Goal: Task Accomplishment & Management: Use online tool/utility

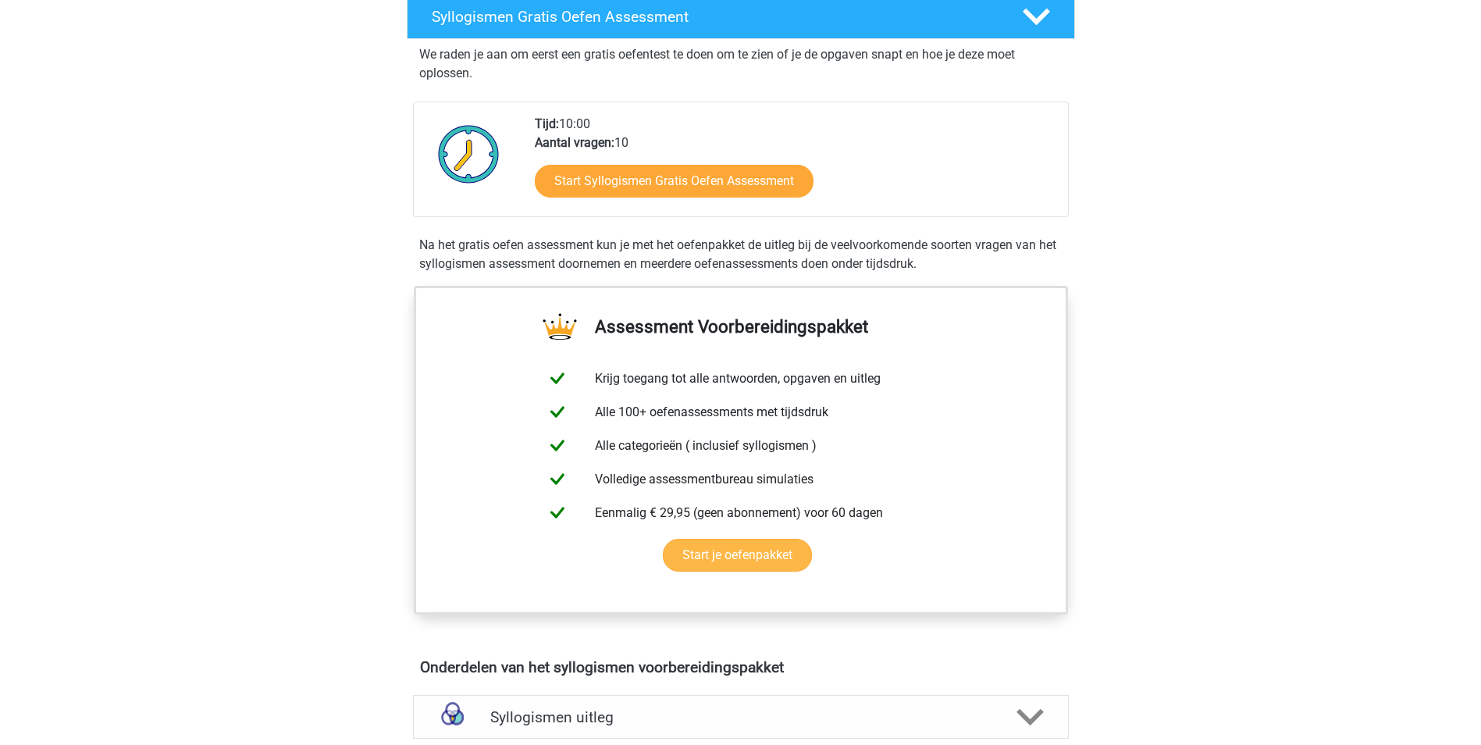
scroll to position [312, 0]
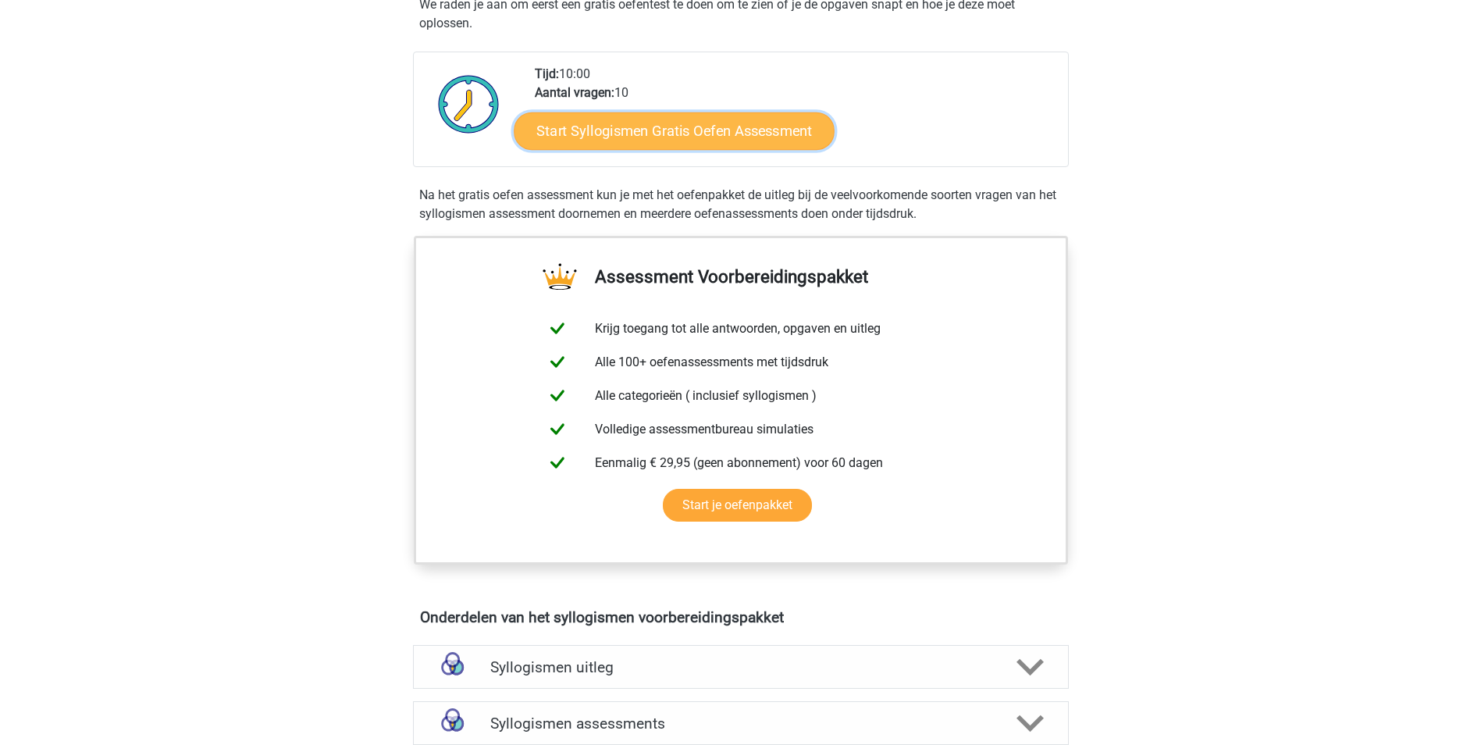
click at [693, 140] on link "Start Syllogismen Gratis Oefen Assessment" at bounding box center [674, 130] width 321 height 37
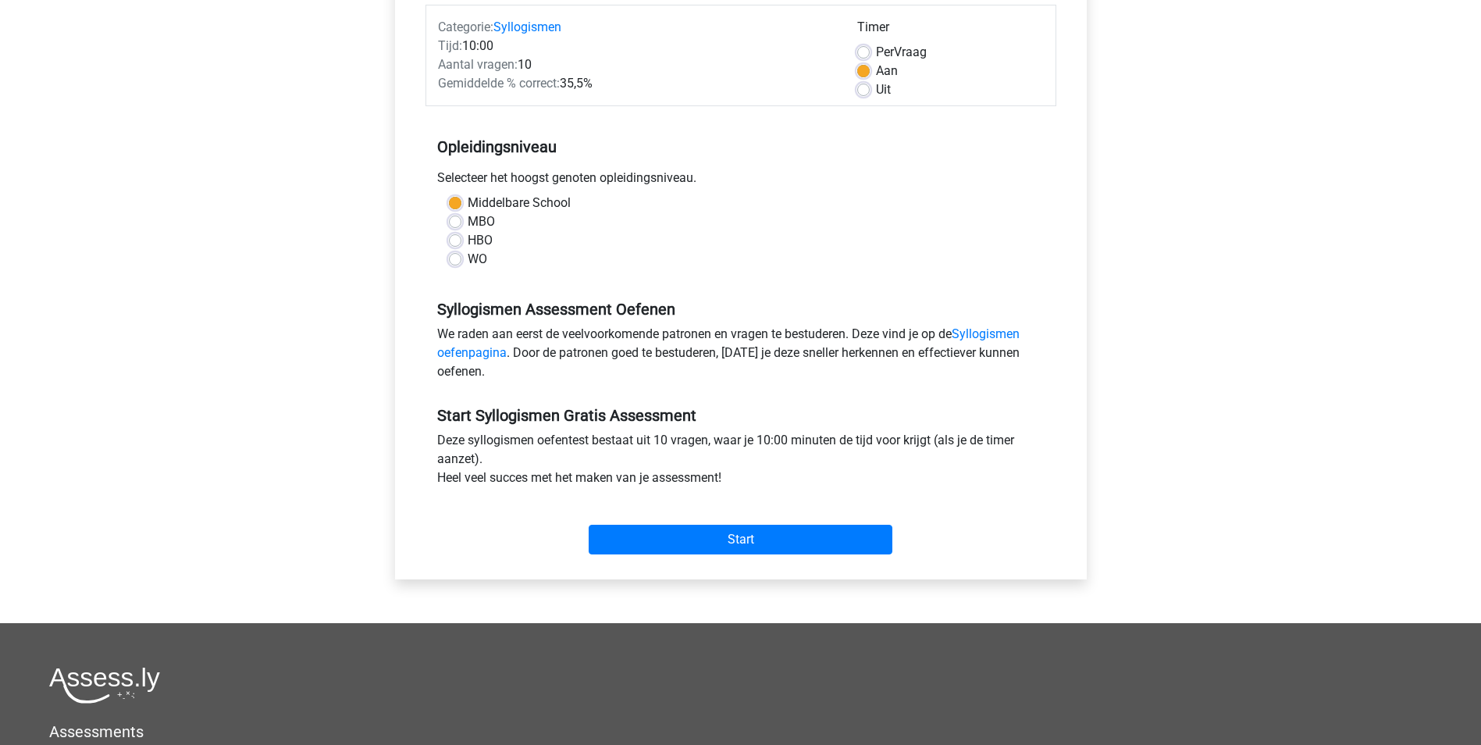
scroll to position [234, 0]
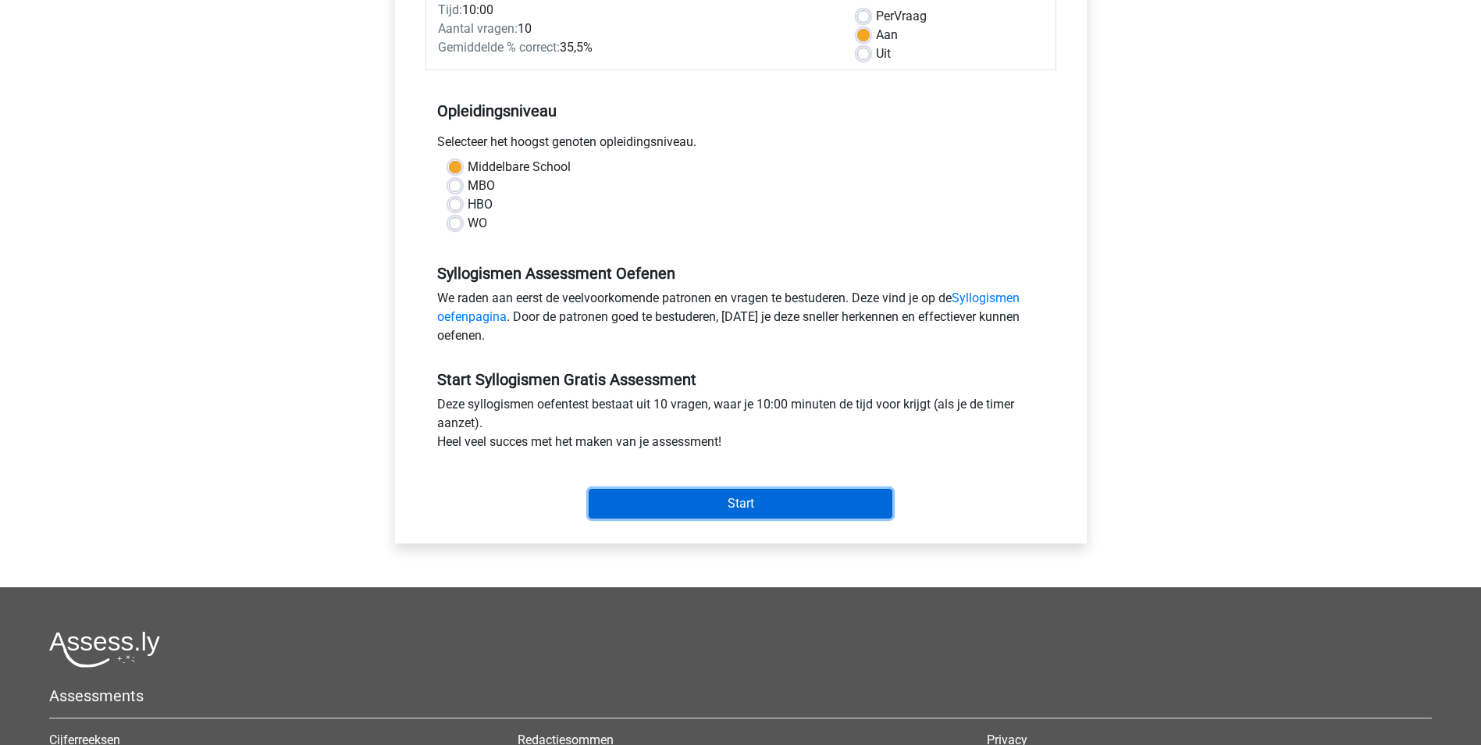
click at [803, 499] on input "Start" at bounding box center [741, 504] width 304 height 30
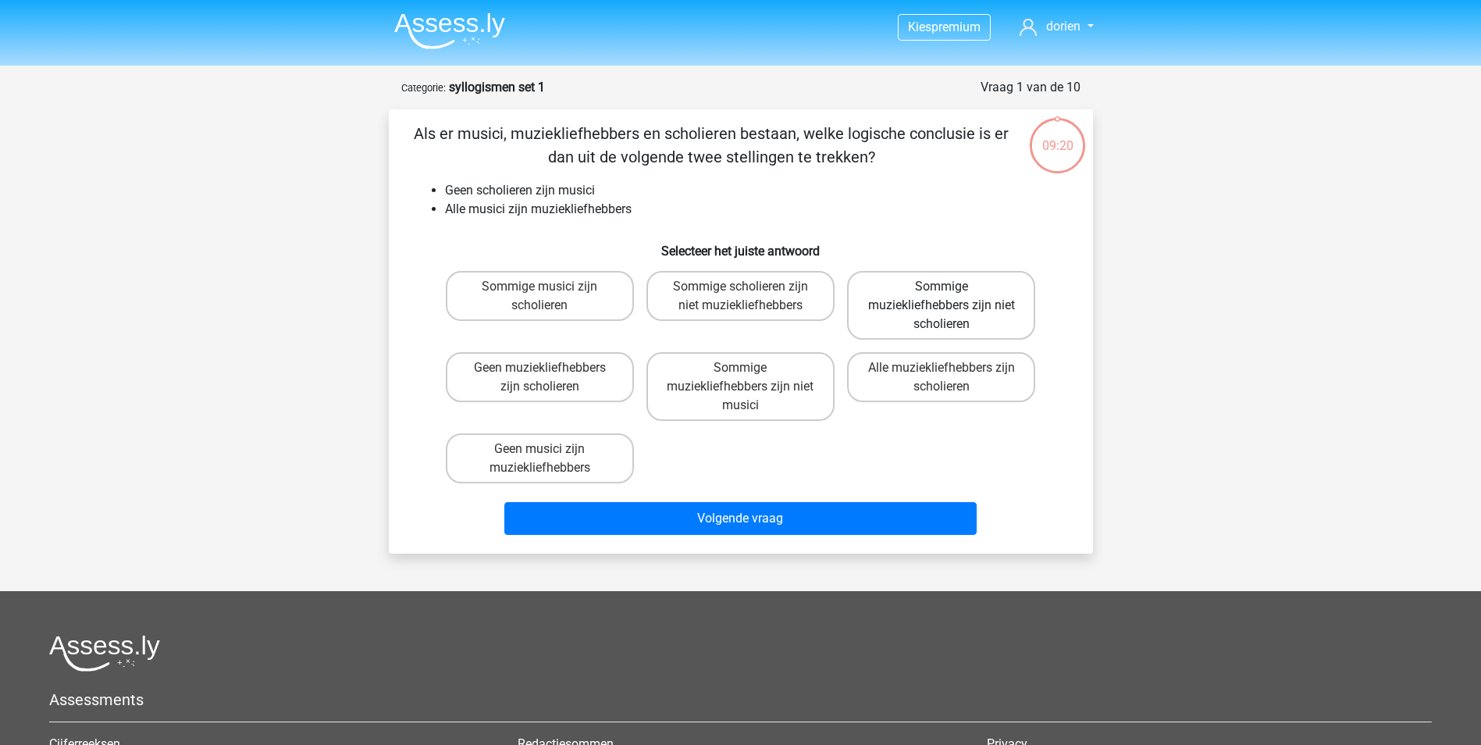
click at [974, 304] on label "Sommige muziekliefhebbers zijn niet scholieren" at bounding box center [941, 305] width 188 height 69
click at [952, 297] on input "Sommige muziekliefhebbers zijn niet scholieren" at bounding box center [947, 292] width 10 height 10
radio input "true"
click at [551, 378] on label "Geen muziekliefhebbers zijn scholieren" at bounding box center [540, 377] width 188 height 50
click at [550, 378] on input "Geen muziekliefhebbers zijn scholieren" at bounding box center [544, 373] width 10 height 10
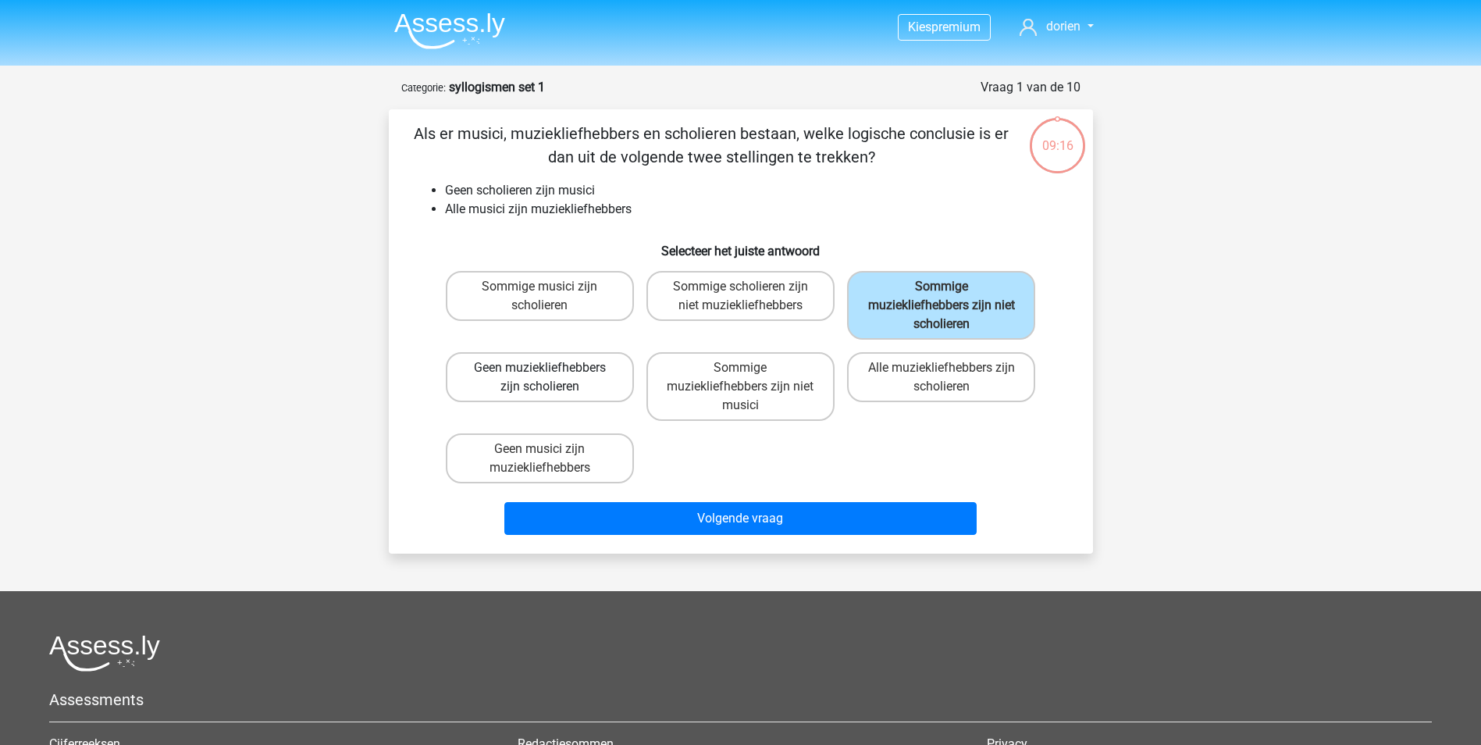
radio input "true"
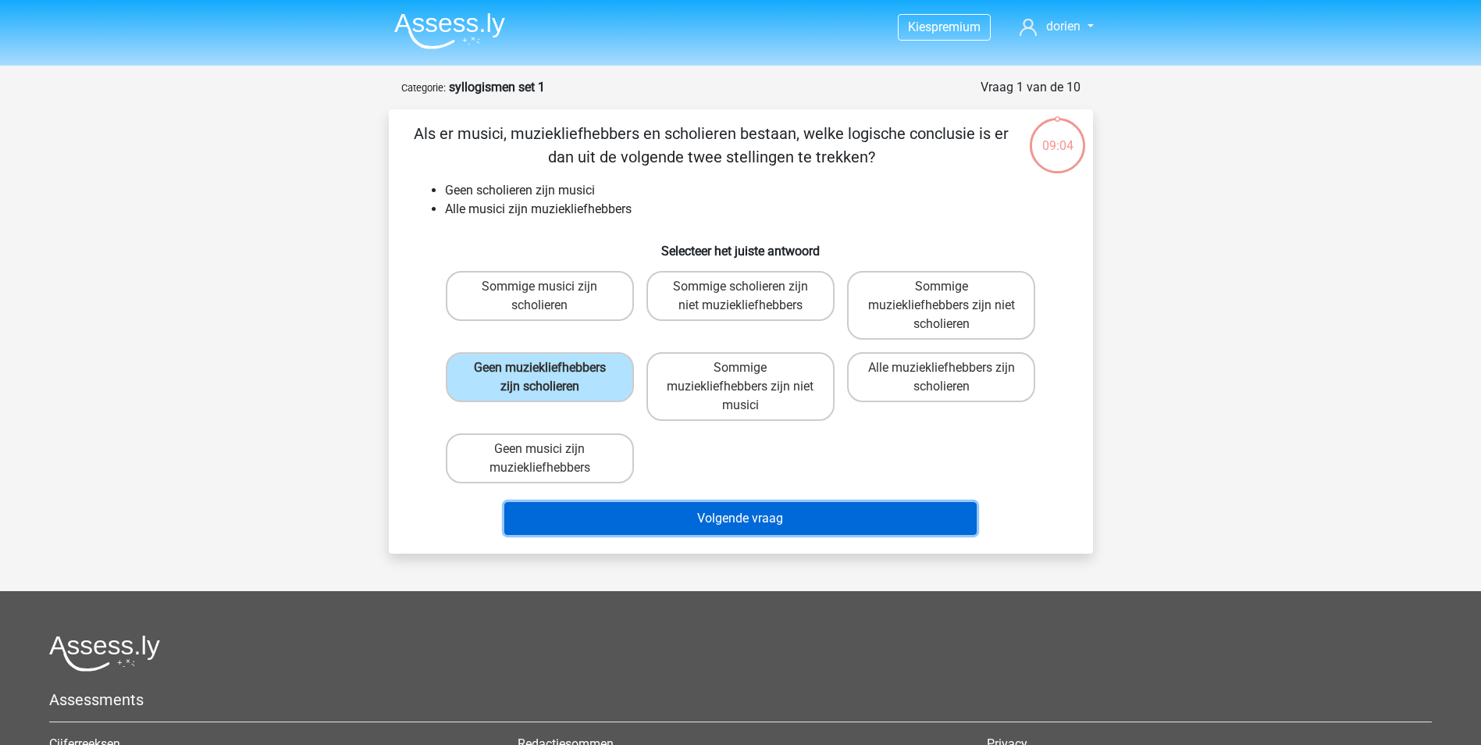
click at [744, 515] on button "Volgende vraag" at bounding box center [740, 518] width 472 height 33
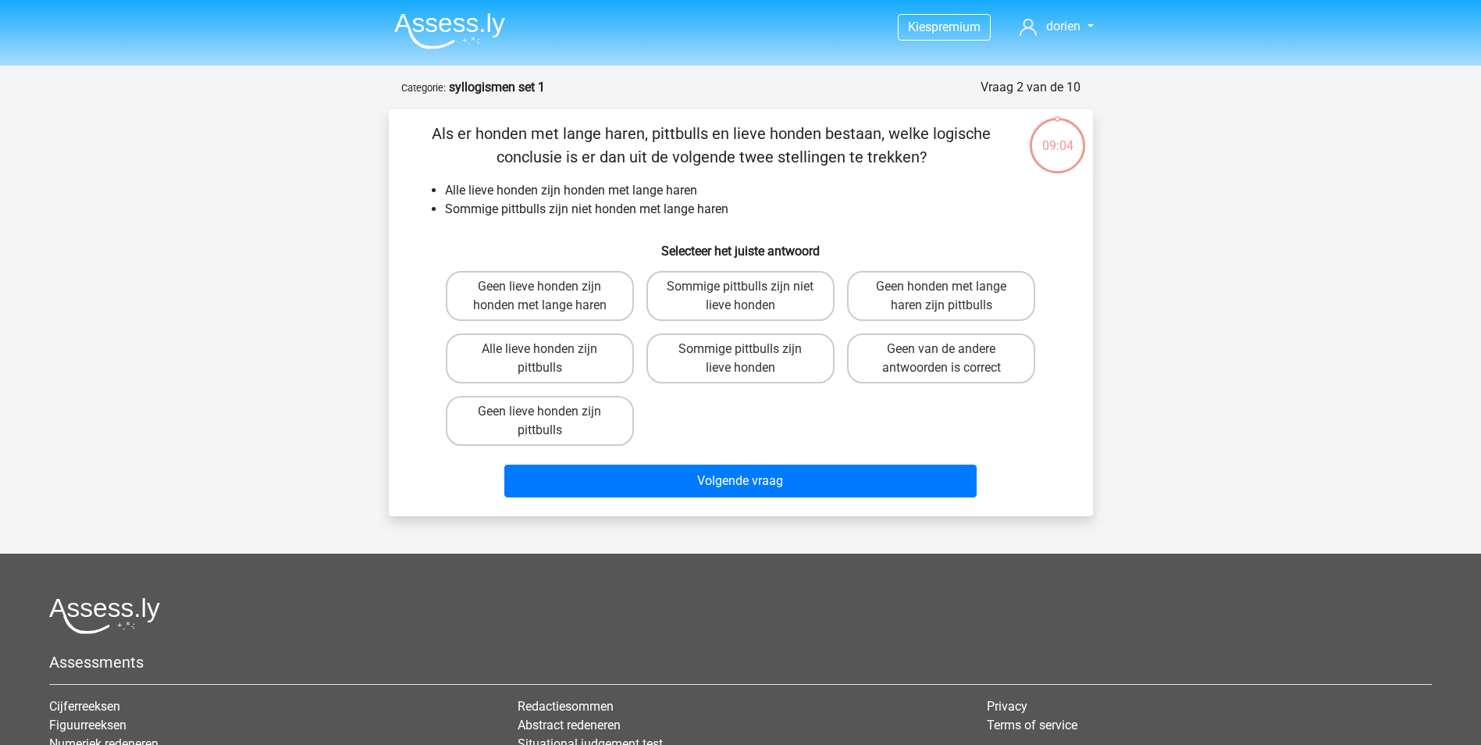
scroll to position [78, 0]
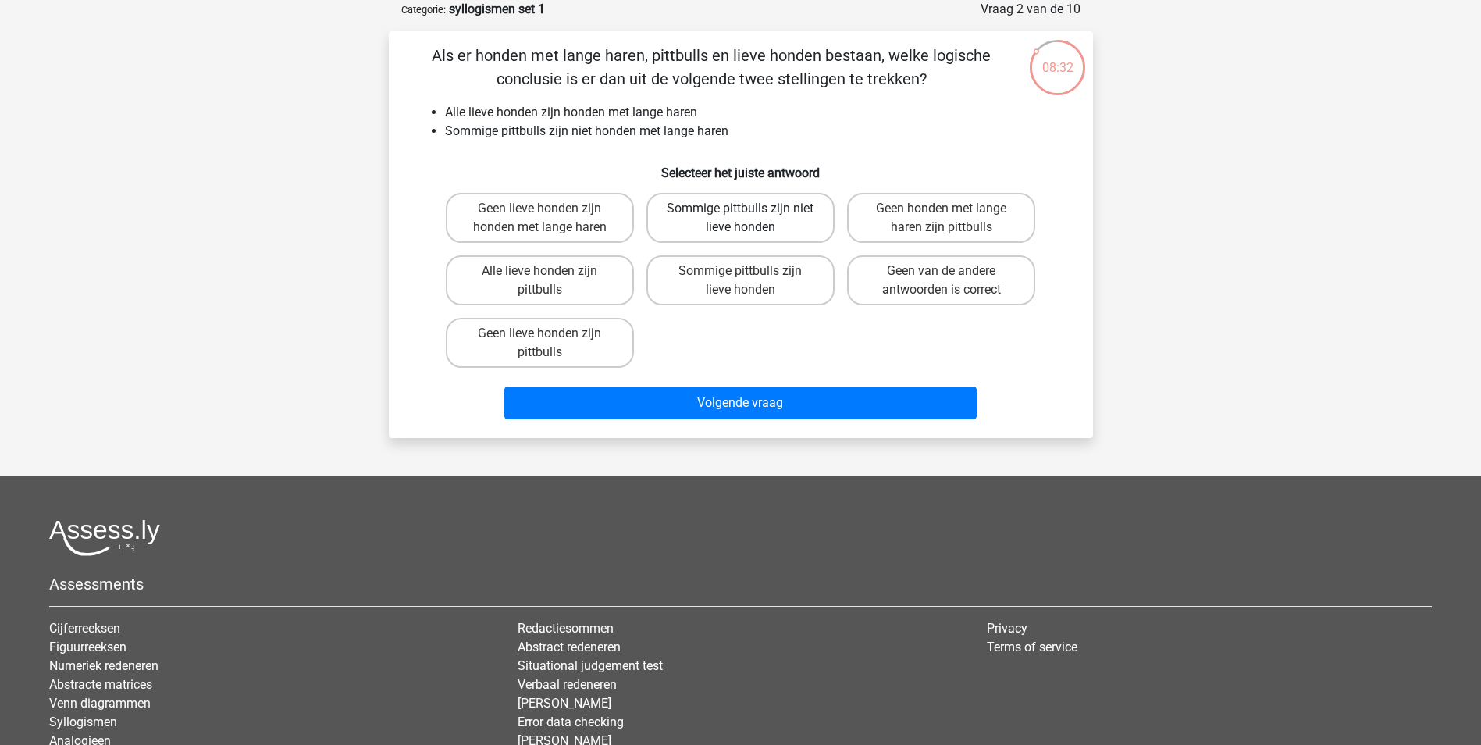
click at [791, 208] on label "Sommige pittbulls zijn niet lieve honden" at bounding box center [740, 218] width 188 height 50
click at [750, 208] on input "Sommige pittbulls zijn niet lieve honden" at bounding box center [745, 213] width 10 height 10
radio input "true"
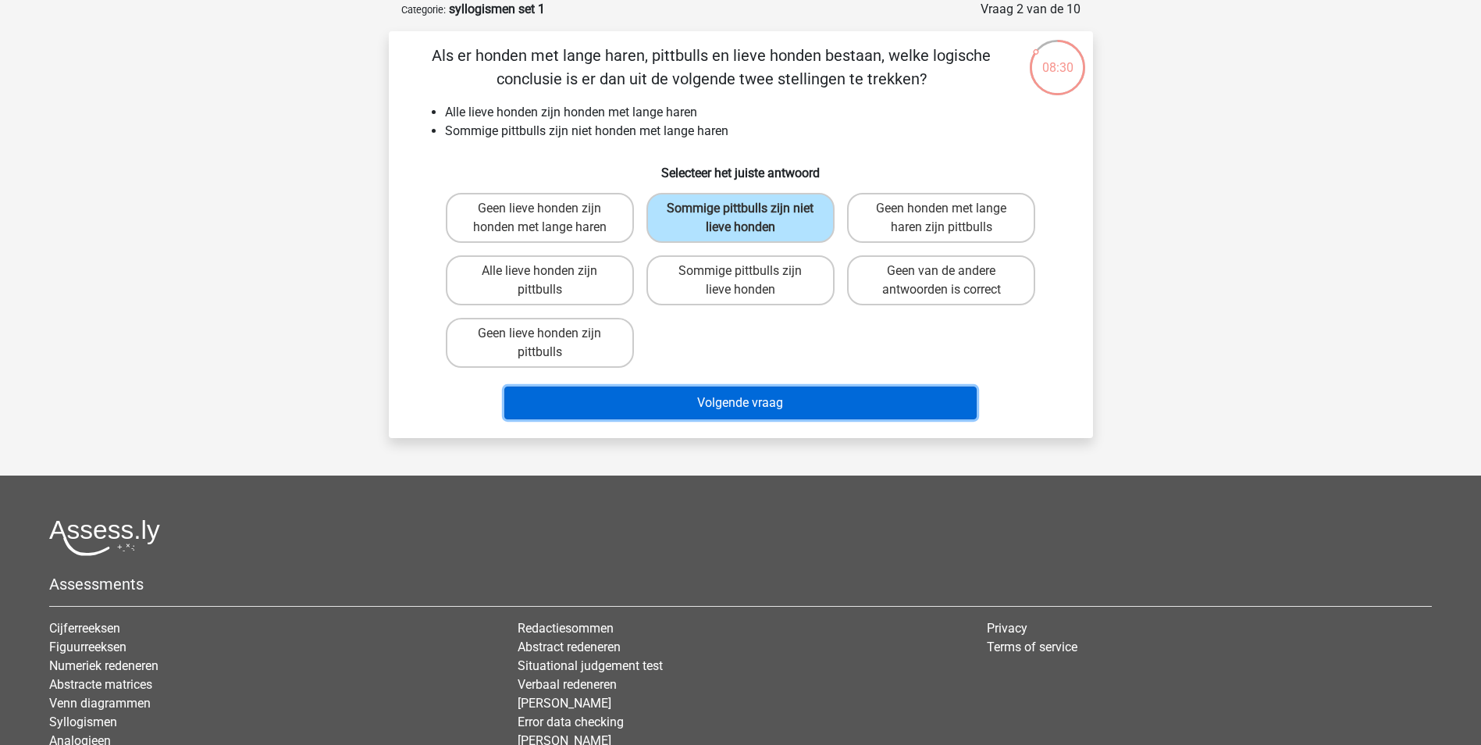
click at [751, 404] on button "Volgende vraag" at bounding box center [740, 402] width 472 height 33
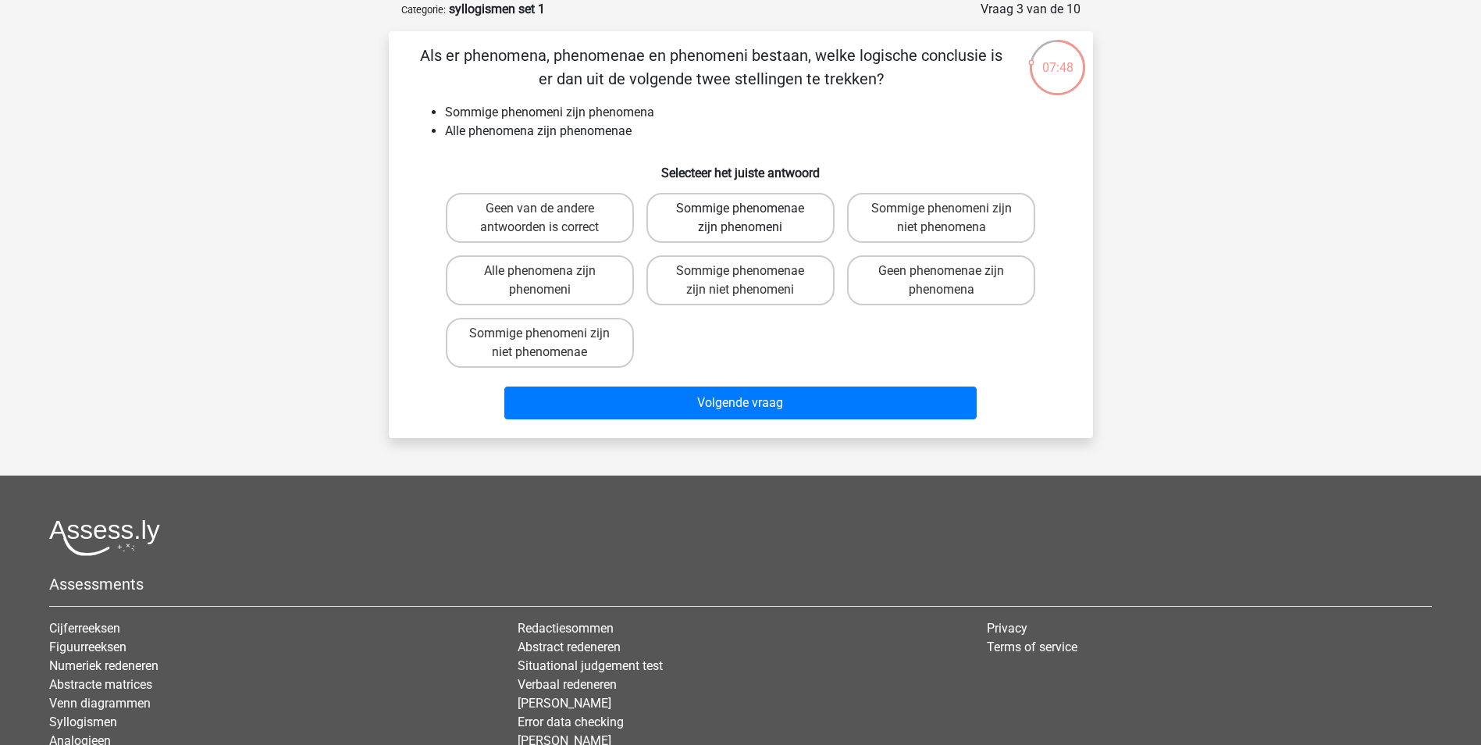
click at [797, 215] on label "Sommige phenomenae zijn phenomeni" at bounding box center [740, 218] width 188 height 50
click at [750, 215] on input "Sommige phenomenae zijn phenomeni" at bounding box center [745, 213] width 10 height 10
radio input "true"
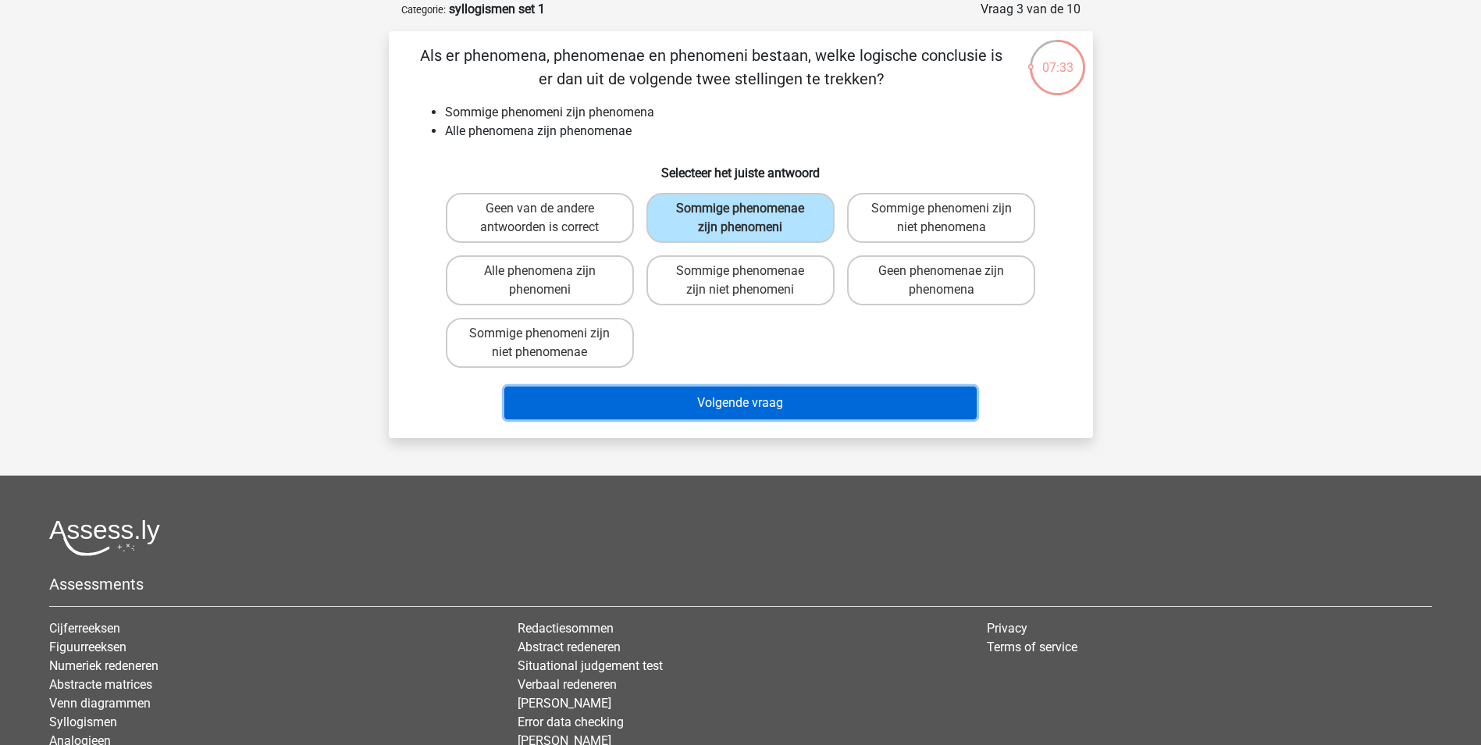
click at [796, 408] on button "Volgende vraag" at bounding box center [740, 402] width 472 height 33
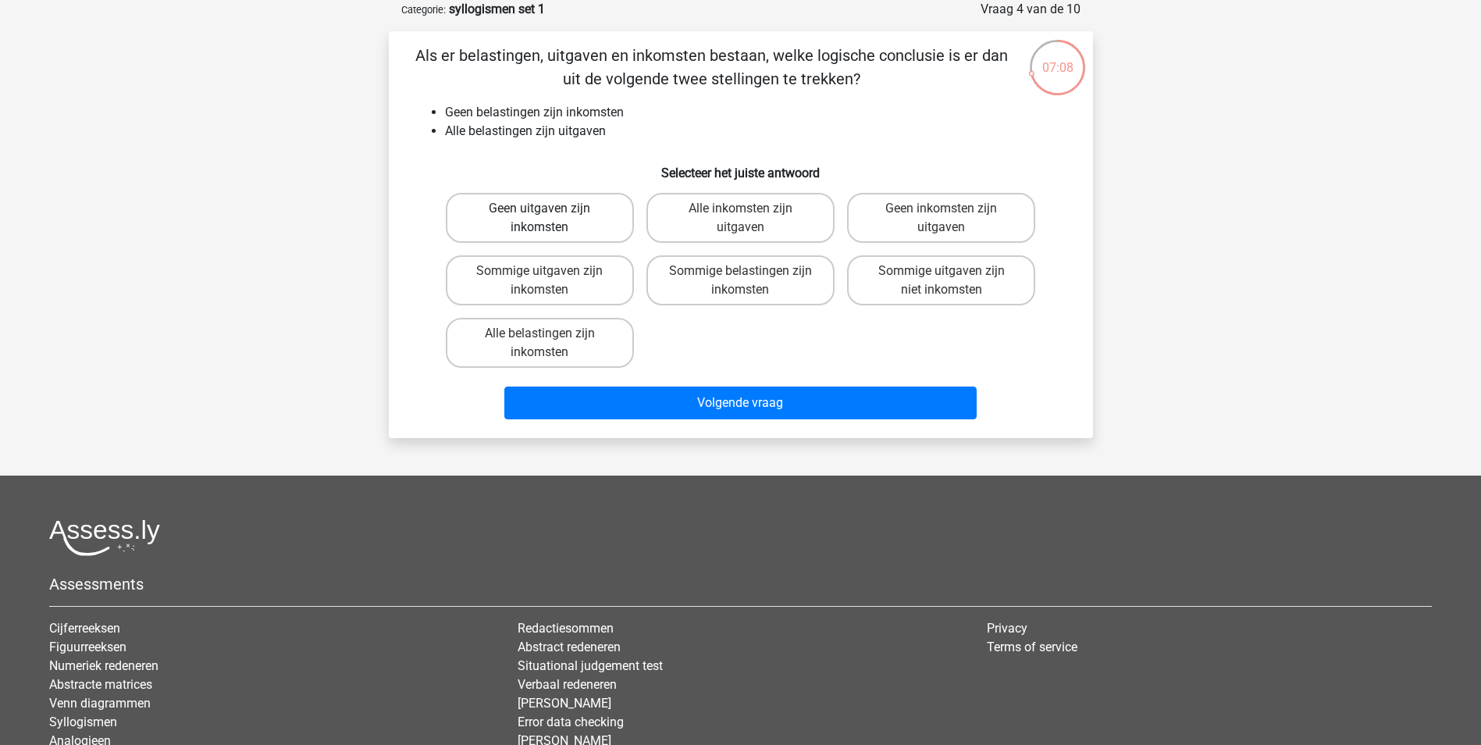
click at [572, 216] on label "Geen uitgaven zijn inkomsten" at bounding box center [540, 218] width 188 height 50
click at [550, 216] on input "Geen uitgaven zijn inkomsten" at bounding box center [544, 213] width 10 height 10
radio input "true"
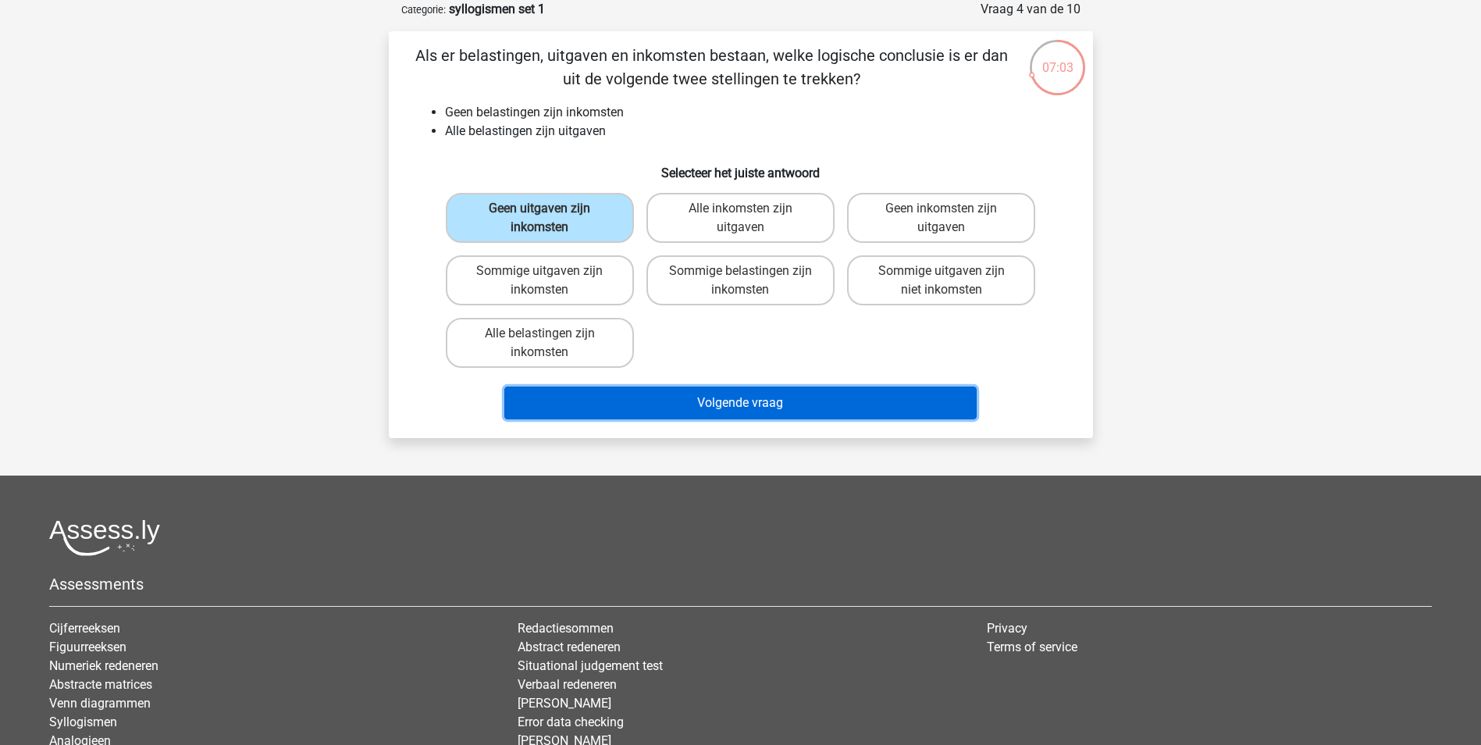
click at [709, 401] on button "Volgende vraag" at bounding box center [740, 402] width 472 height 33
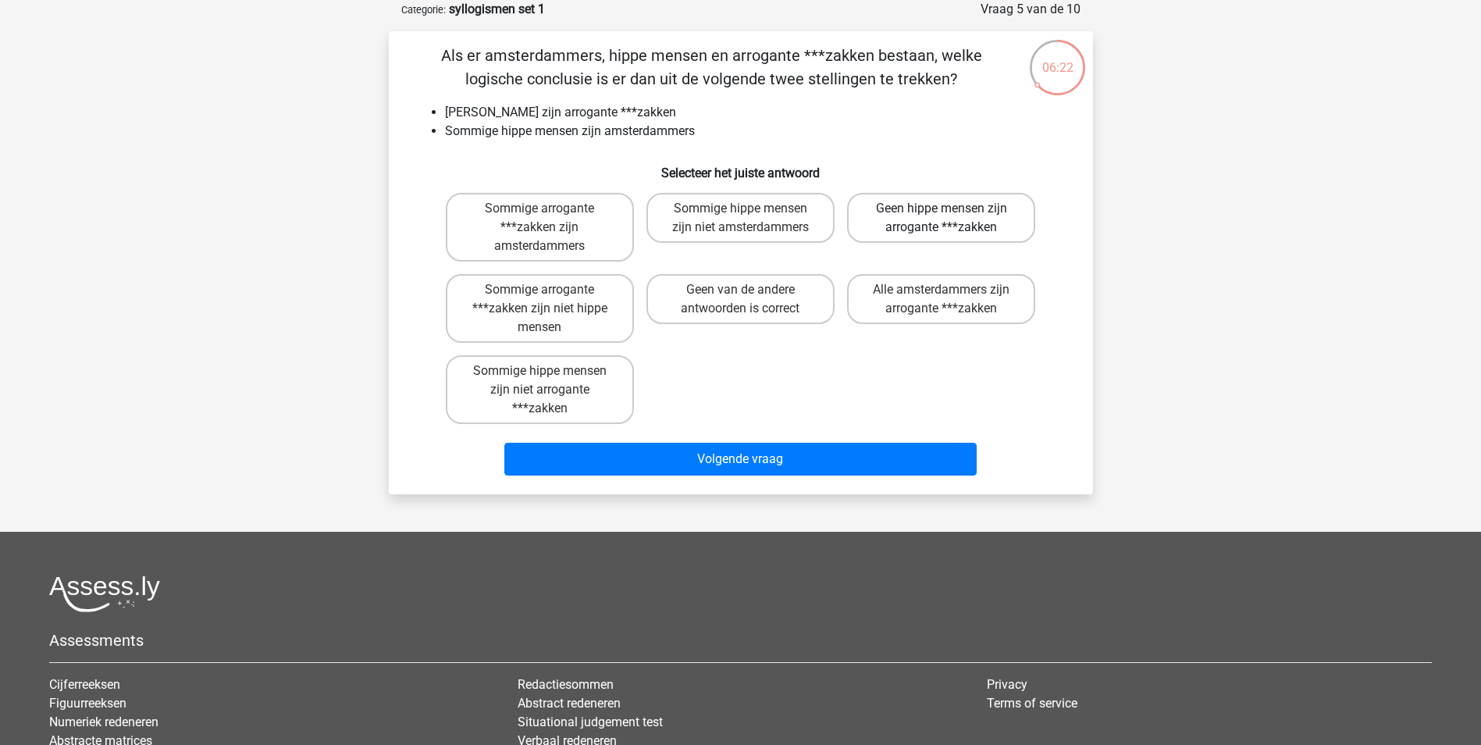
click at [991, 210] on label "Geen hippe mensen zijn arrogante ***zakken" at bounding box center [941, 218] width 188 height 50
click at [952, 210] on input "Geen hippe mensen zijn arrogante ***zakken" at bounding box center [947, 213] width 10 height 10
radio input "true"
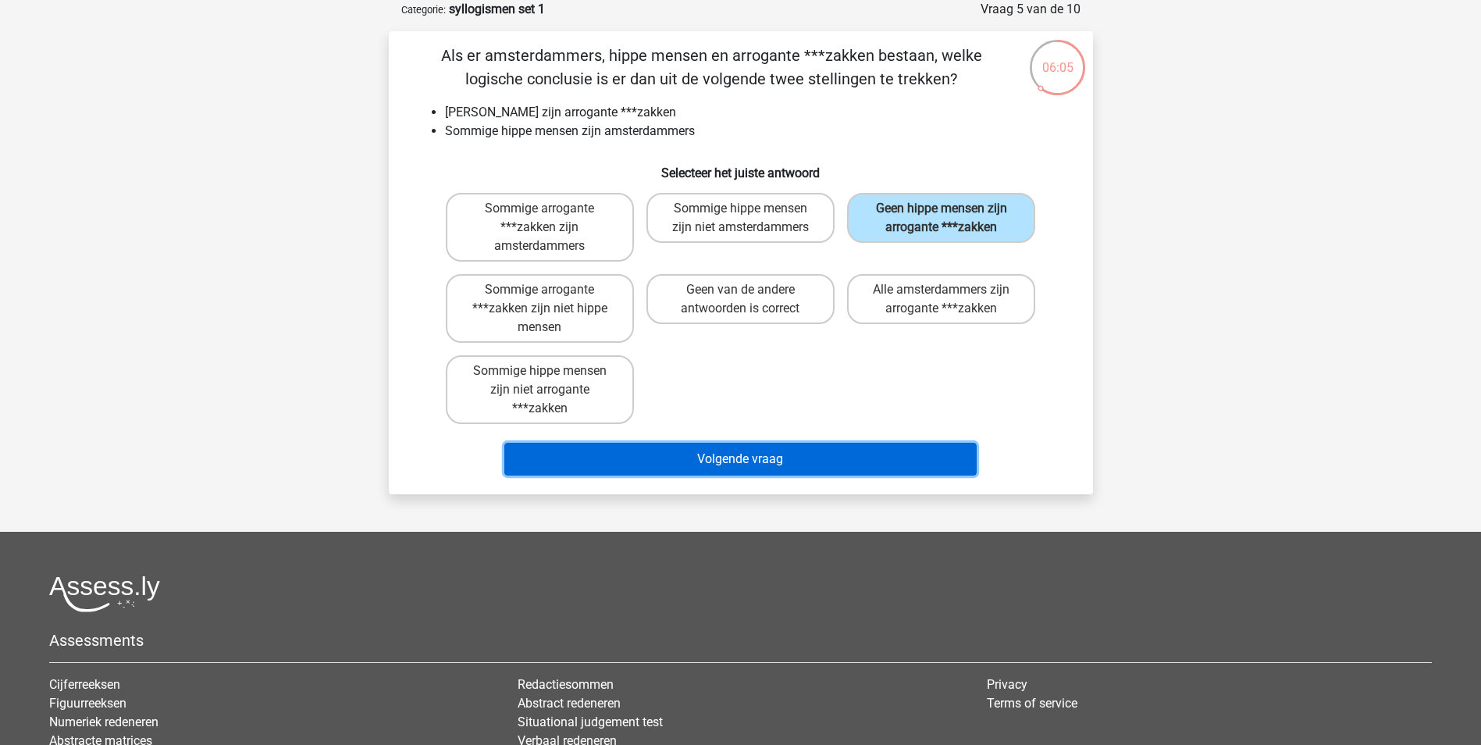
click at [727, 468] on button "Volgende vraag" at bounding box center [740, 459] width 472 height 33
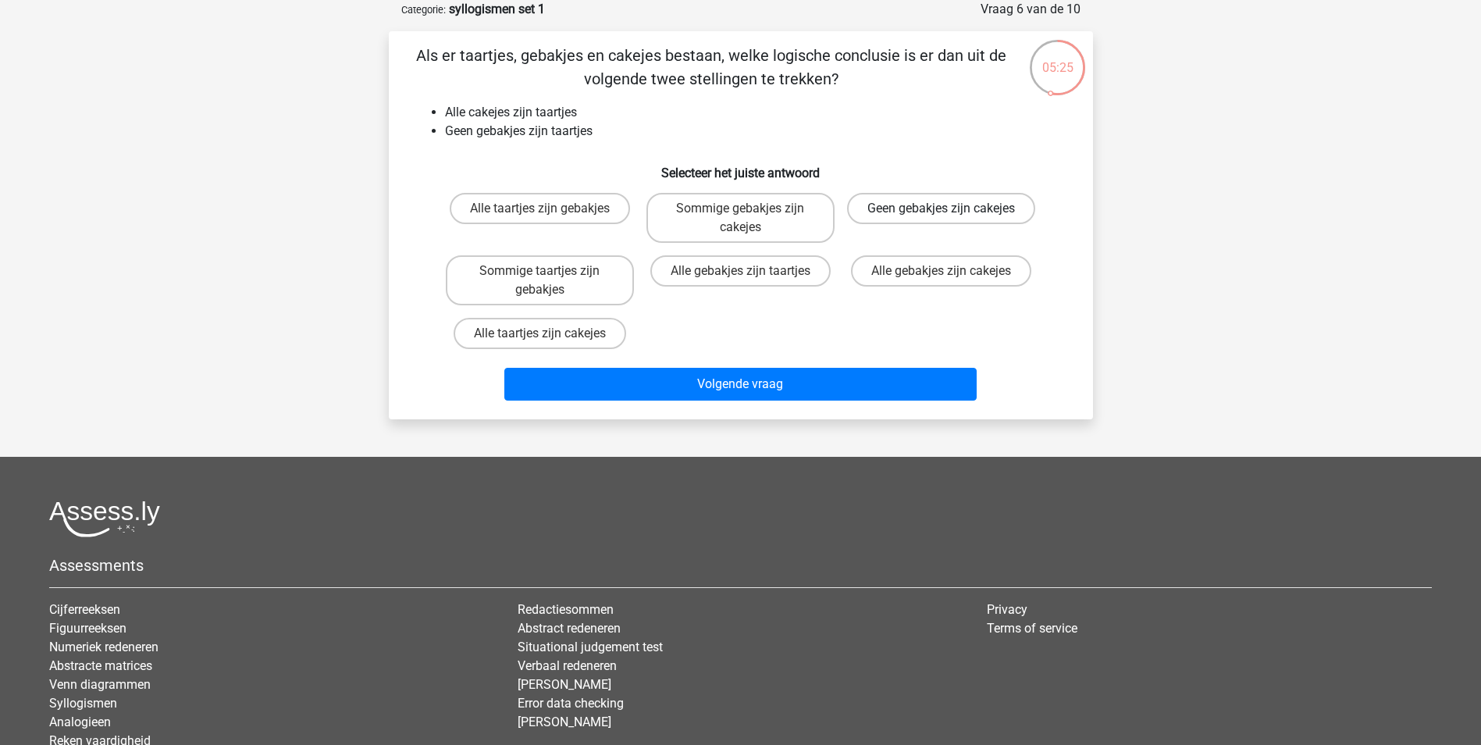
click at [990, 209] on label "Geen gebakjes zijn cakejes" at bounding box center [941, 208] width 188 height 31
click at [952, 209] on input "Geen gebakjes zijn cakejes" at bounding box center [947, 213] width 10 height 10
radio input "true"
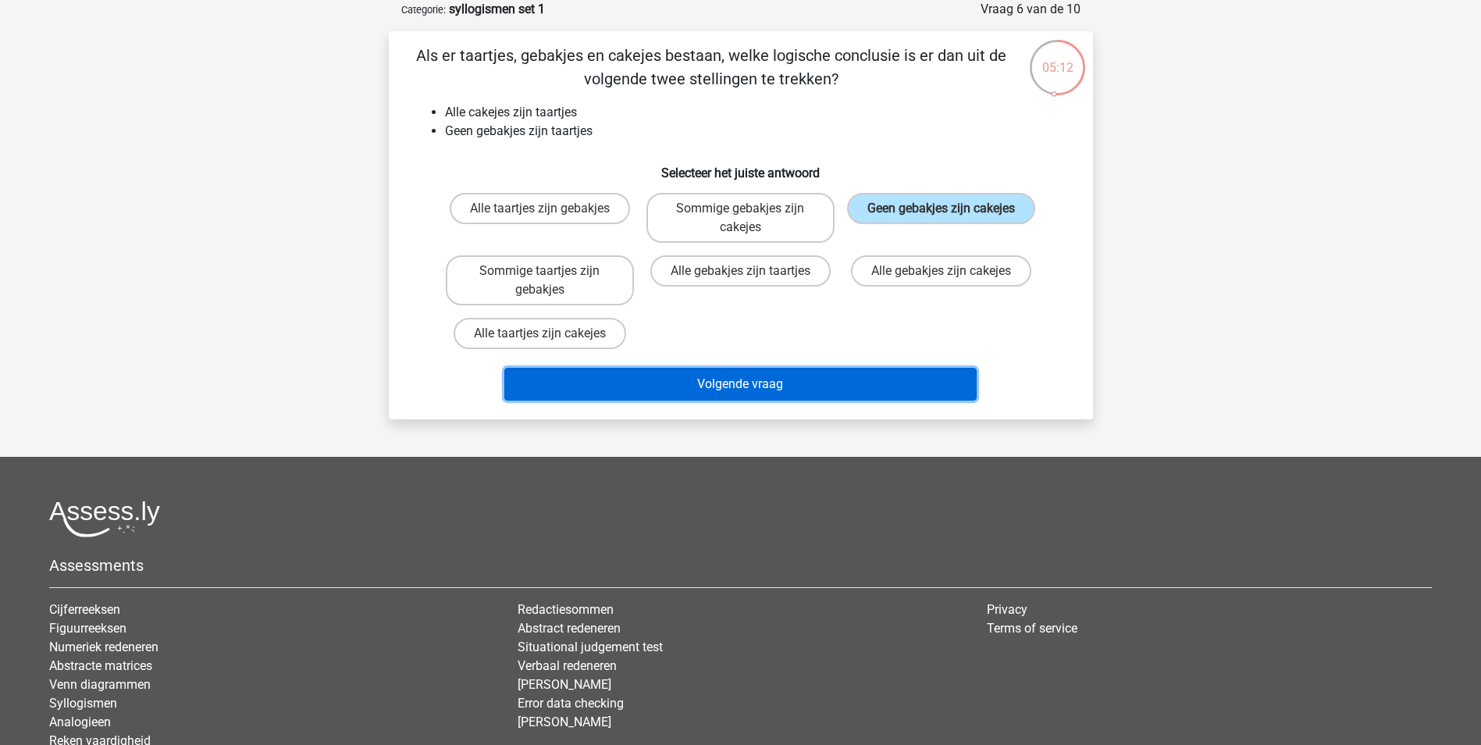
click at [810, 381] on button "Volgende vraag" at bounding box center [740, 384] width 472 height 33
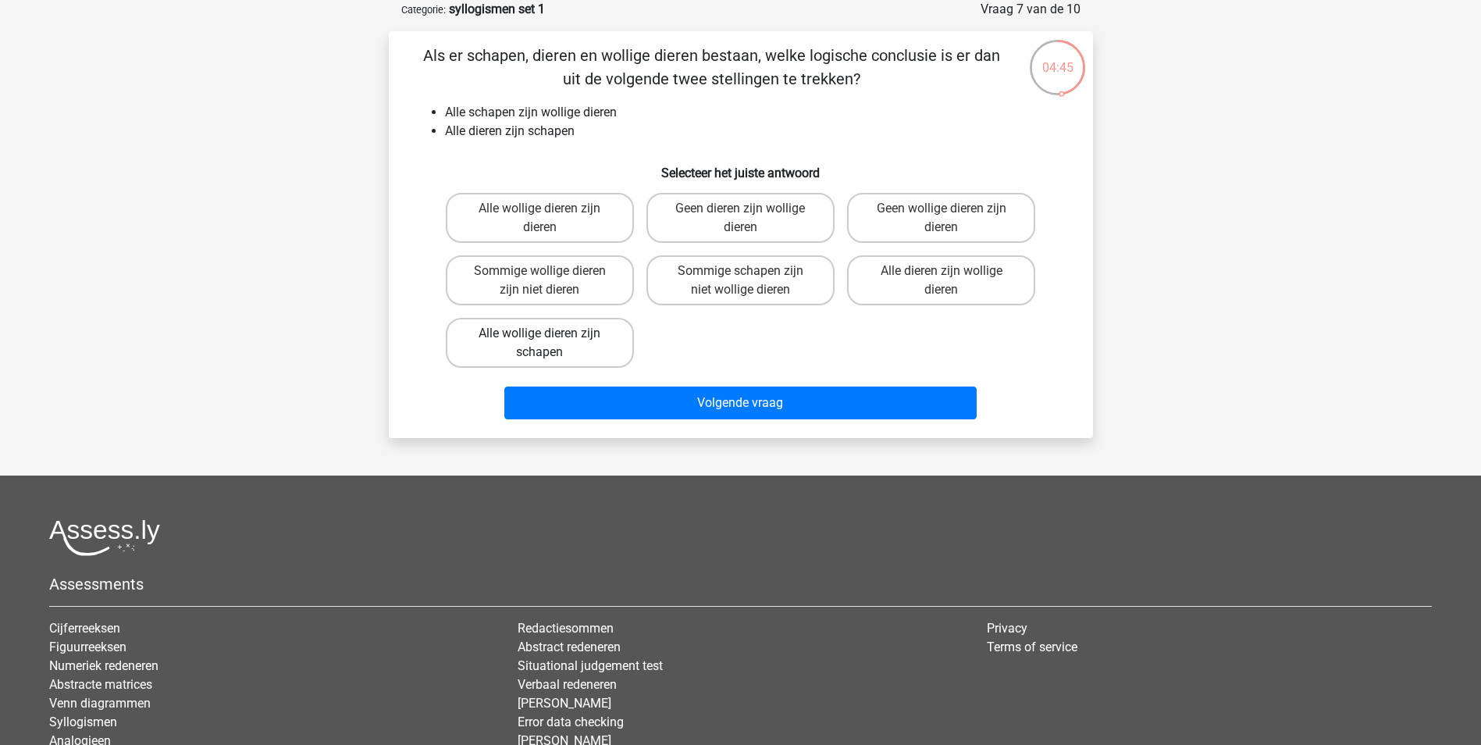
click at [601, 330] on label "Alle wollige dieren zijn schapen" at bounding box center [540, 343] width 188 height 50
click at [550, 333] on input "Alle wollige dieren zijn schapen" at bounding box center [544, 338] width 10 height 10
radio input "true"
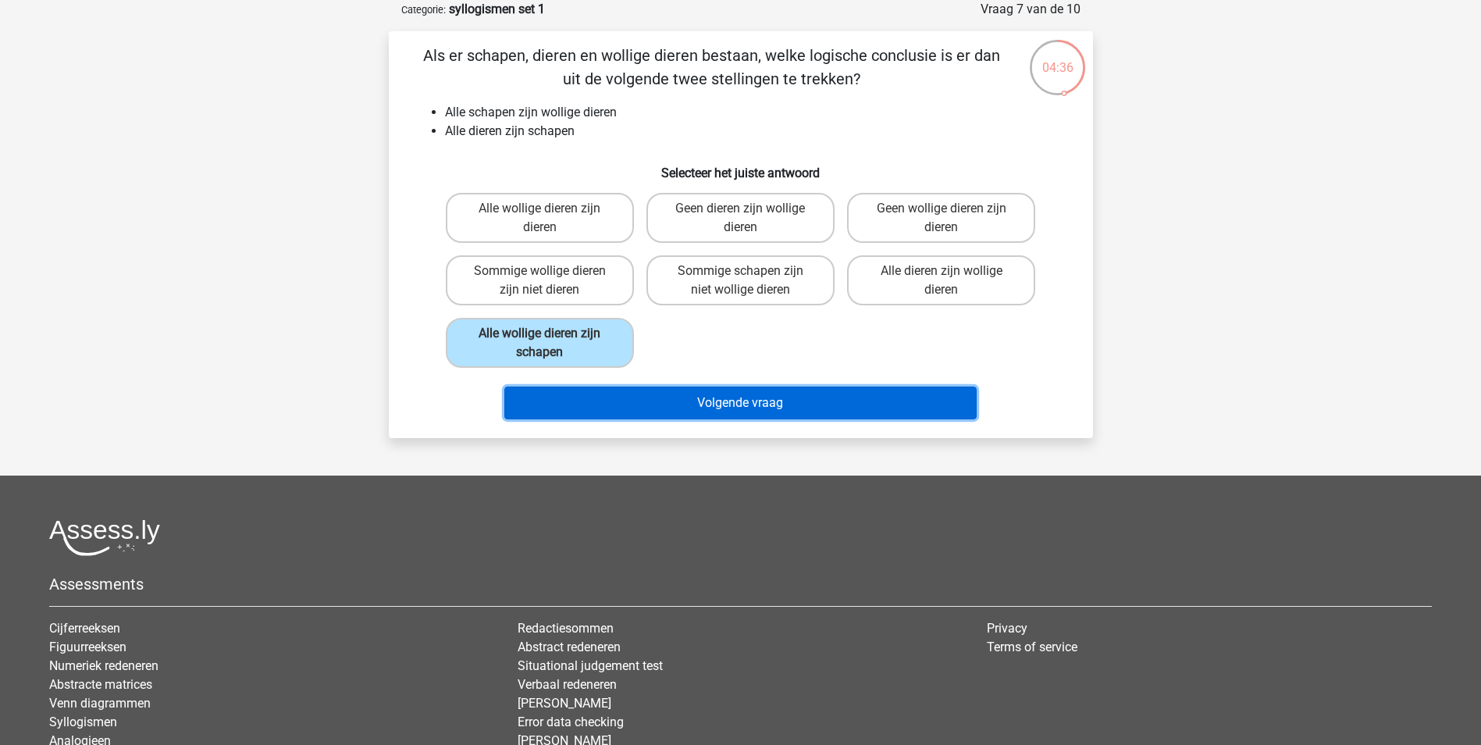
click at [847, 401] on button "Volgende vraag" at bounding box center [740, 402] width 472 height 33
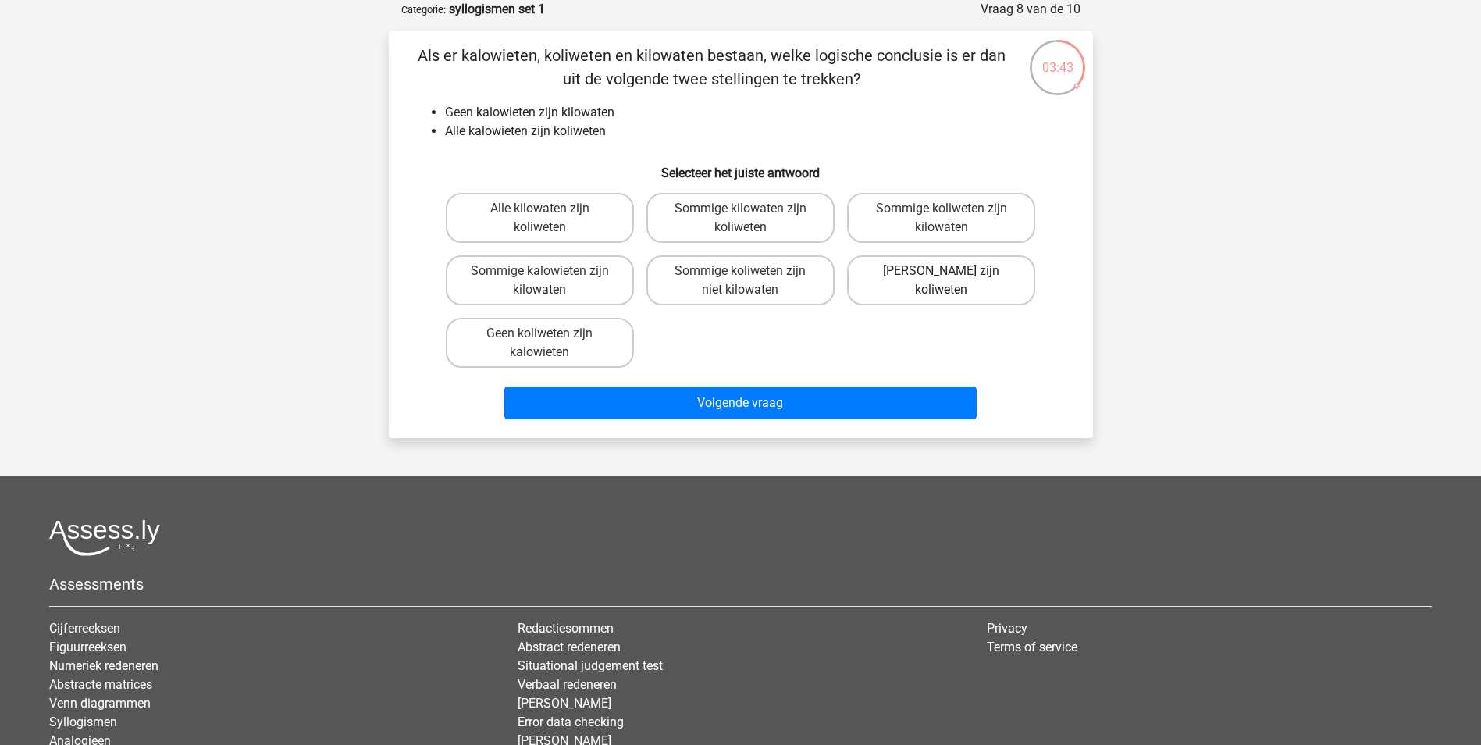
click at [984, 277] on label "[PERSON_NAME] zijn koliweten" at bounding box center [941, 280] width 188 height 50
click at [952, 277] on input "[PERSON_NAME] zijn koliweten" at bounding box center [947, 276] width 10 height 10
radio input "true"
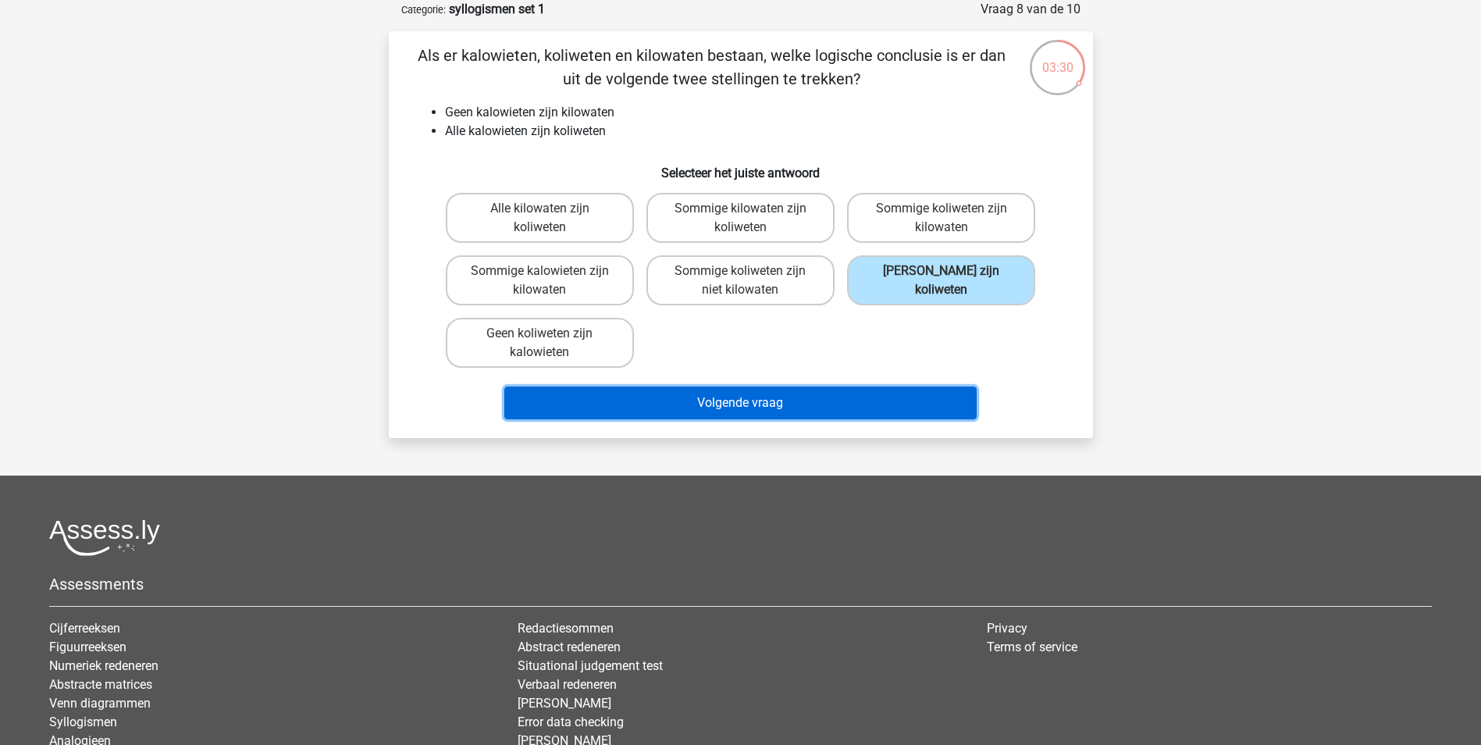
click at [682, 407] on button "Volgende vraag" at bounding box center [740, 402] width 472 height 33
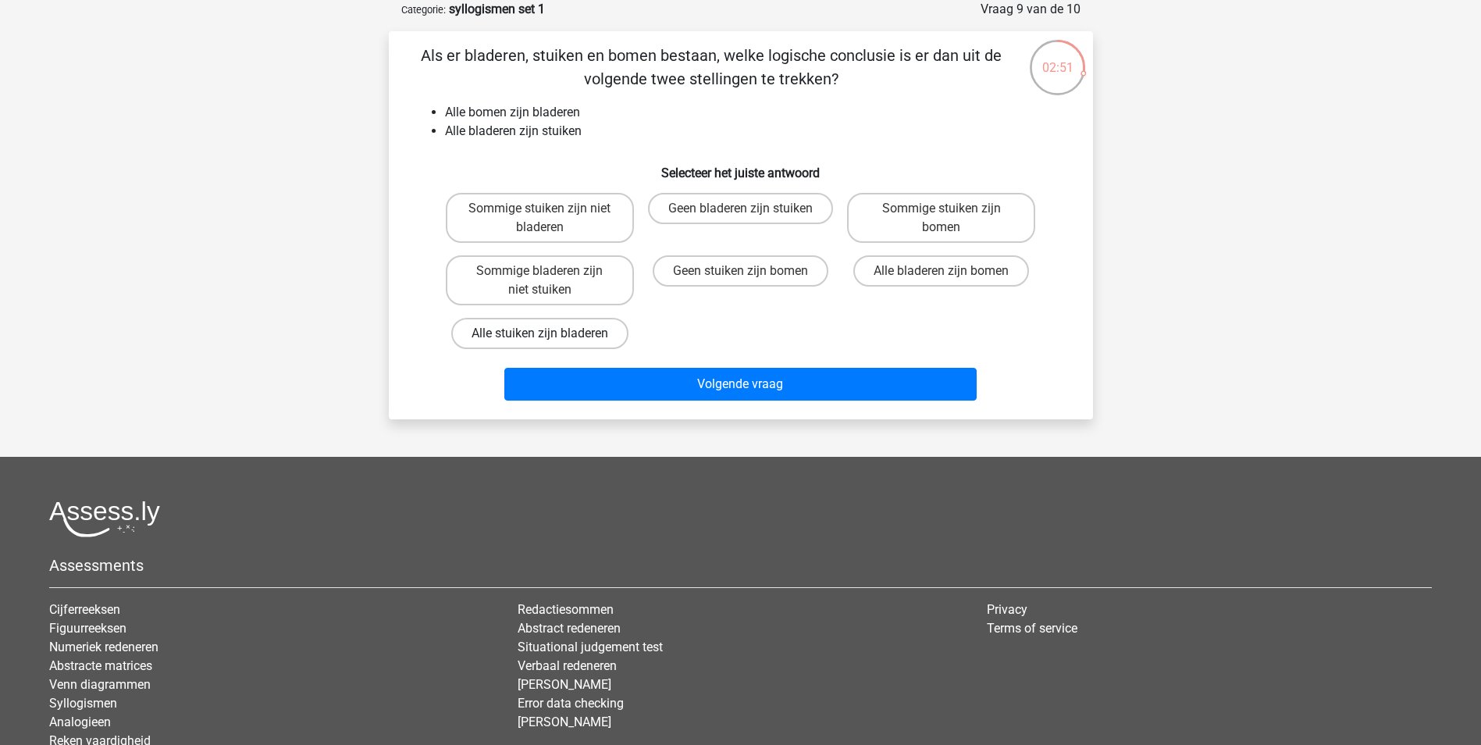
click at [570, 326] on label "Alle stuiken zijn bladeren" at bounding box center [539, 333] width 177 height 31
click at [550, 333] on input "Alle stuiken zijn bladeren" at bounding box center [544, 338] width 10 height 10
radio input "true"
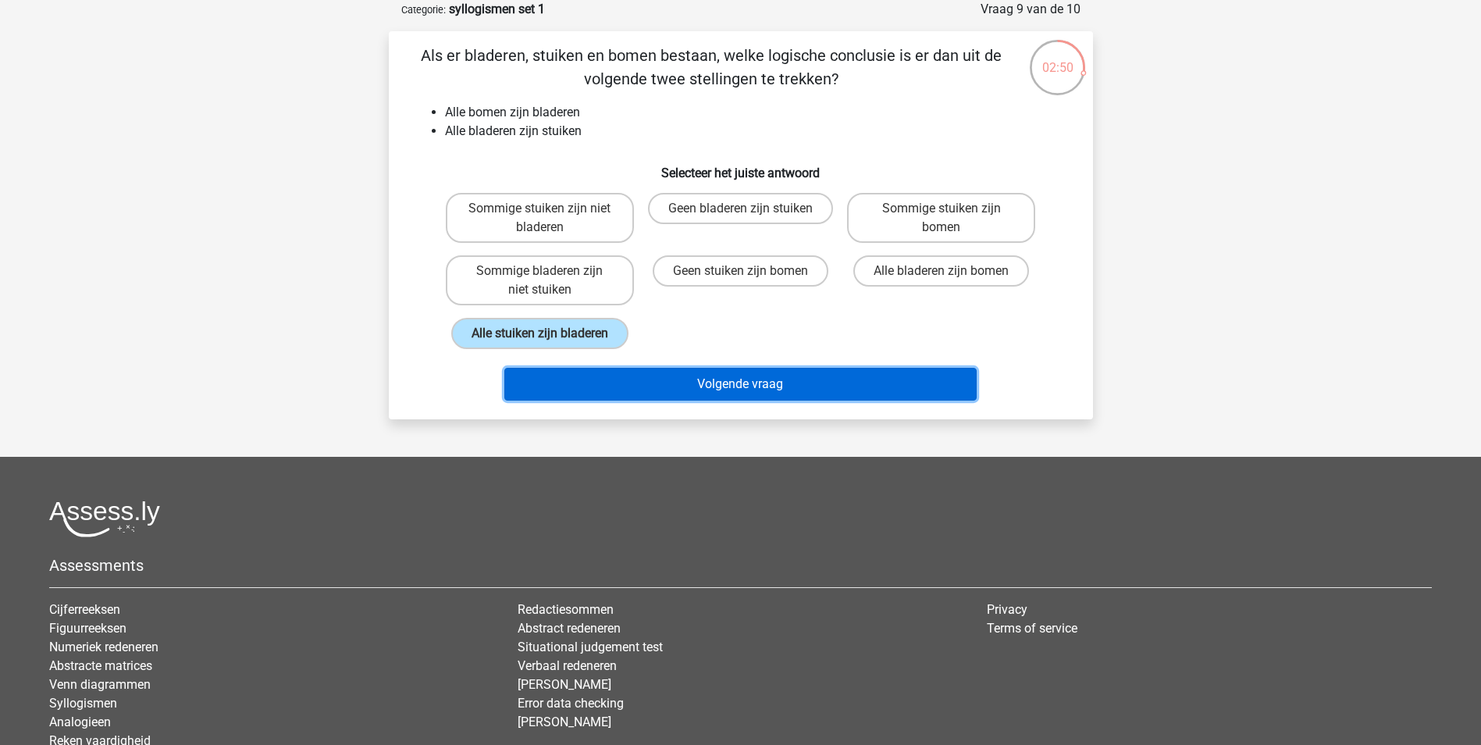
click at [745, 383] on button "Volgende vraag" at bounding box center [740, 384] width 472 height 33
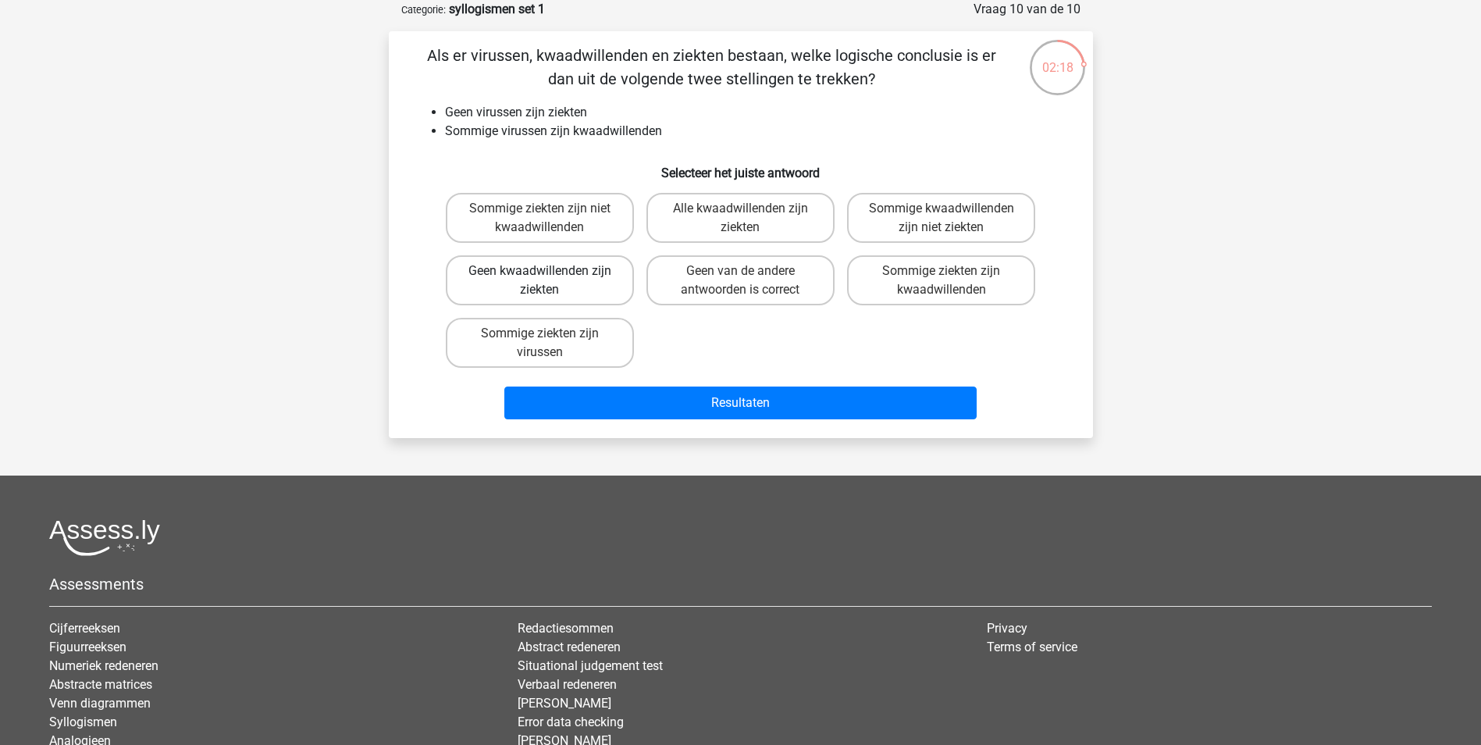
click at [596, 272] on label "Geen kwaadwillenden zijn ziekten" at bounding box center [540, 280] width 188 height 50
click at [550, 272] on input "Geen kwaadwillenden zijn ziekten" at bounding box center [544, 276] width 10 height 10
radio input "true"
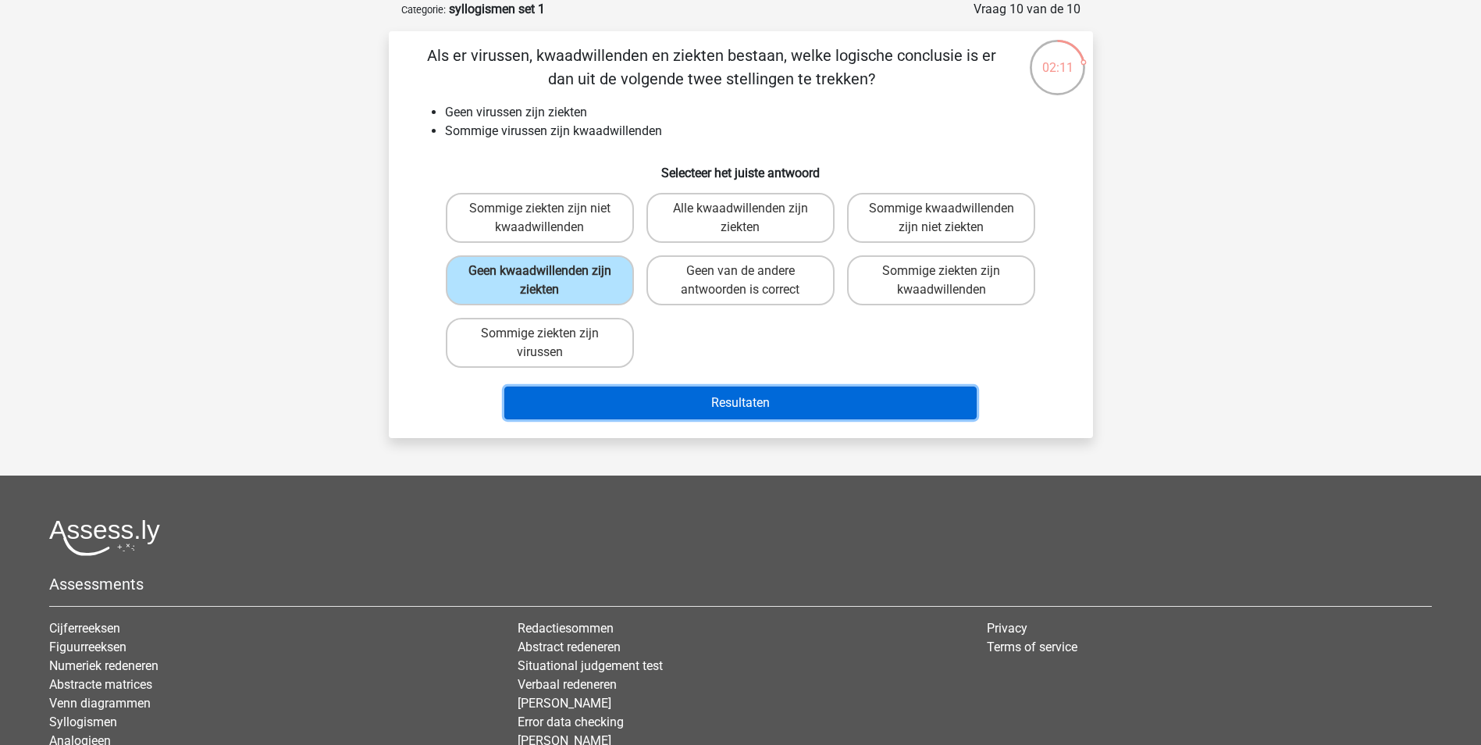
click at [725, 397] on button "Resultaten" at bounding box center [740, 402] width 472 height 33
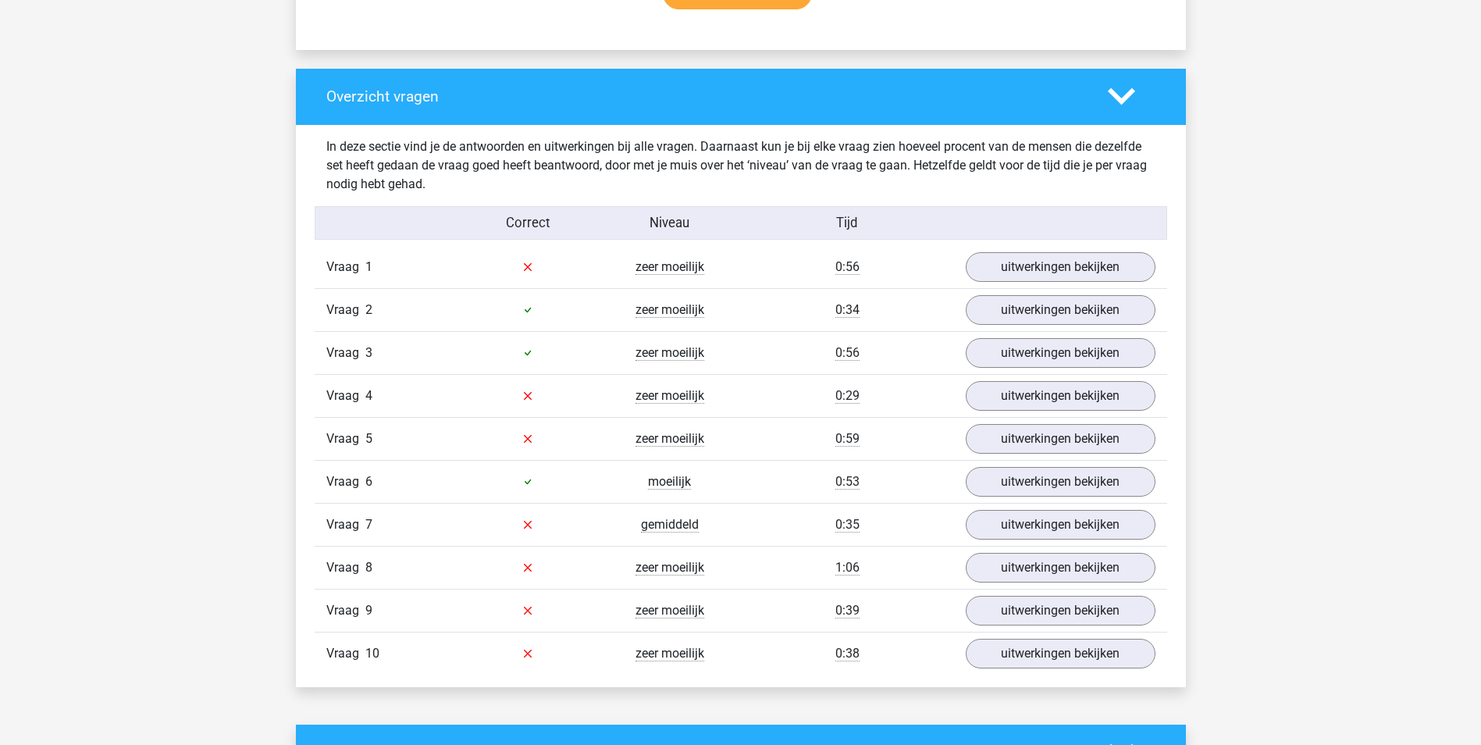
scroll to position [1171, 0]
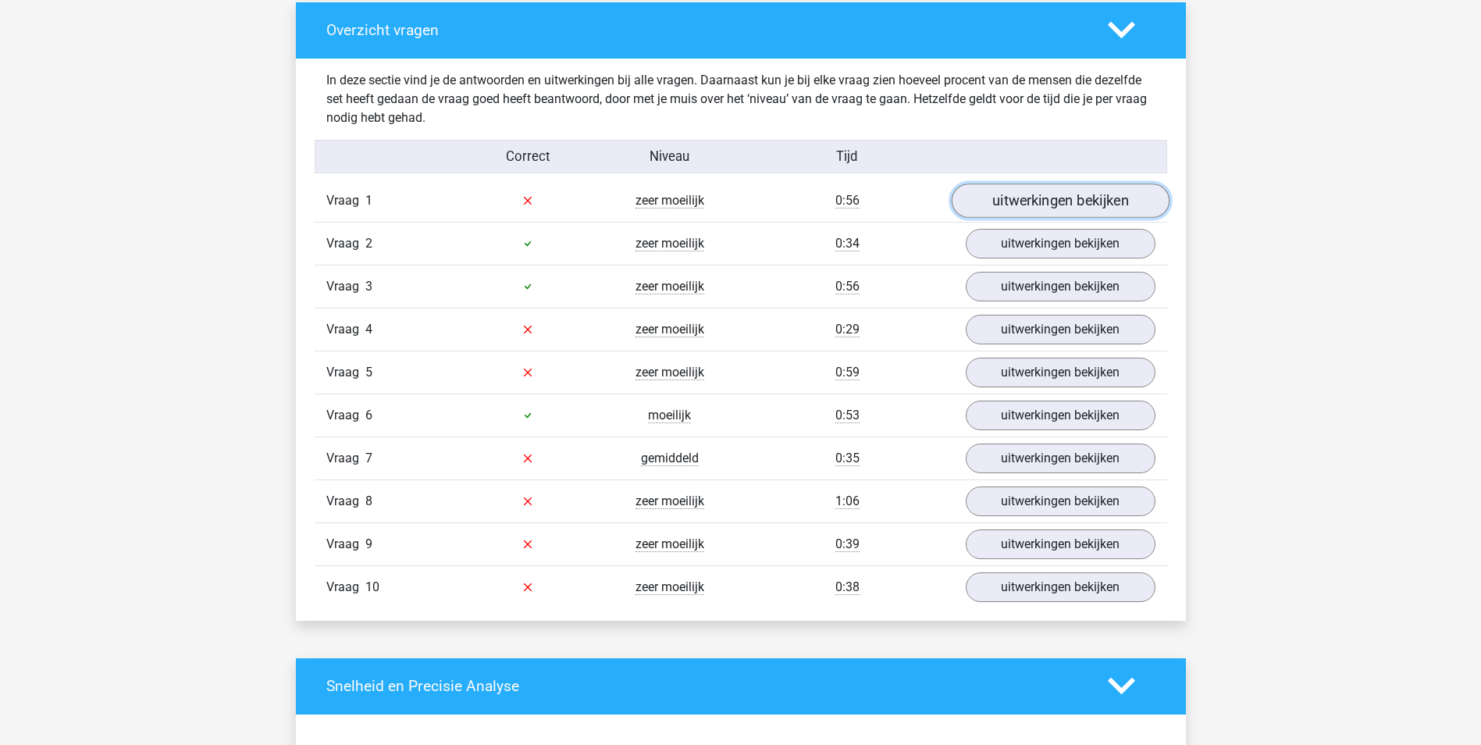
click at [1051, 194] on link "uitwerkingen bekijken" at bounding box center [1060, 200] width 218 height 34
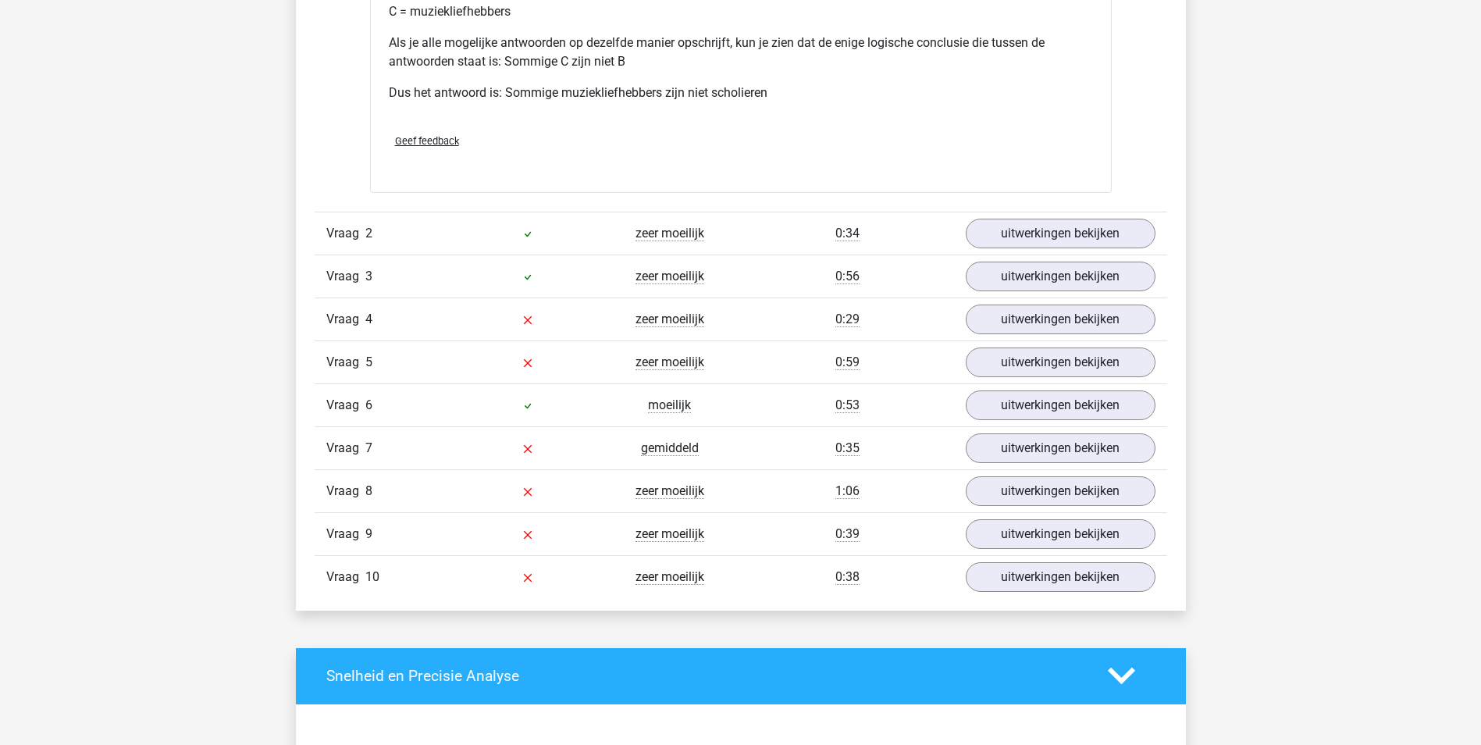
scroll to position [1952, 0]
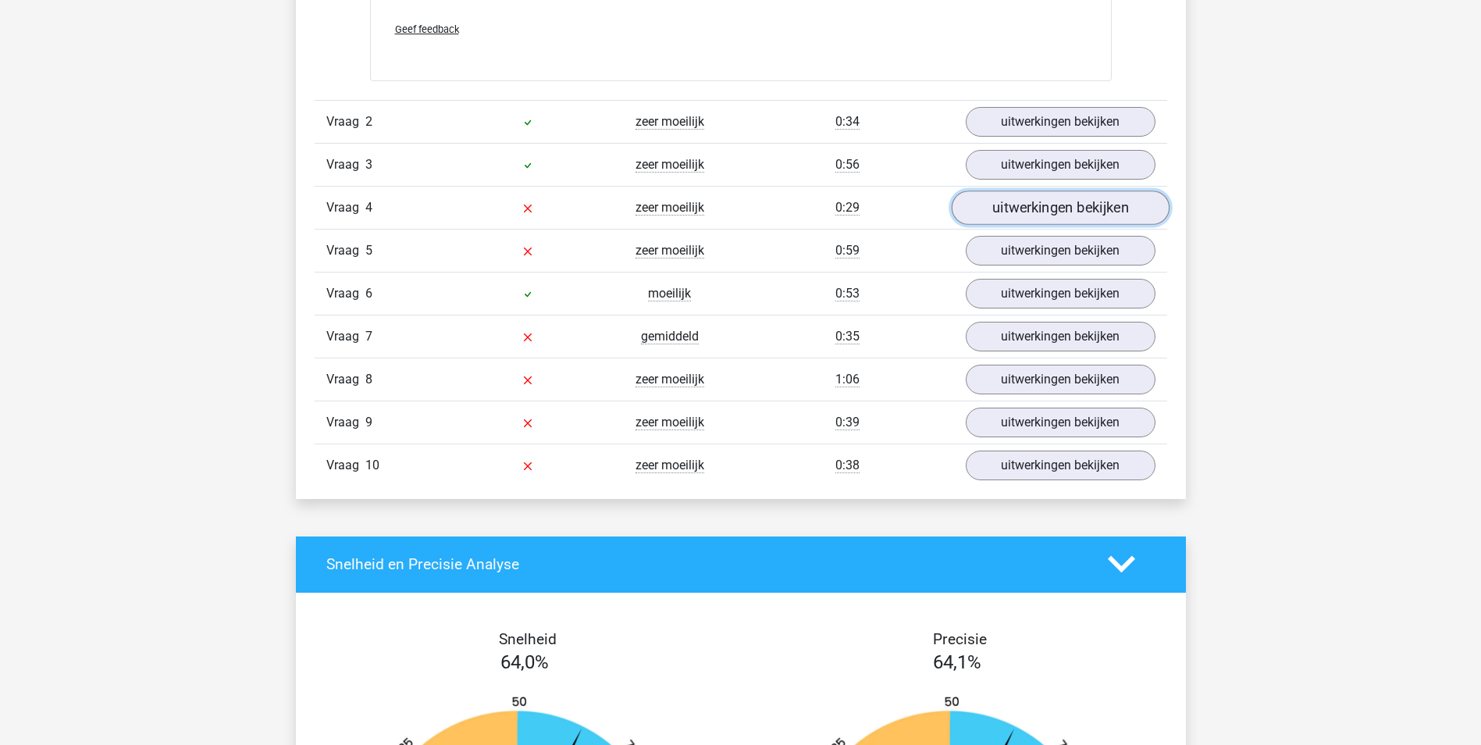
click at [1086, 207] on link "uitwerkingen bekijken" at bounding box center [1060, 207] width 218 height 34
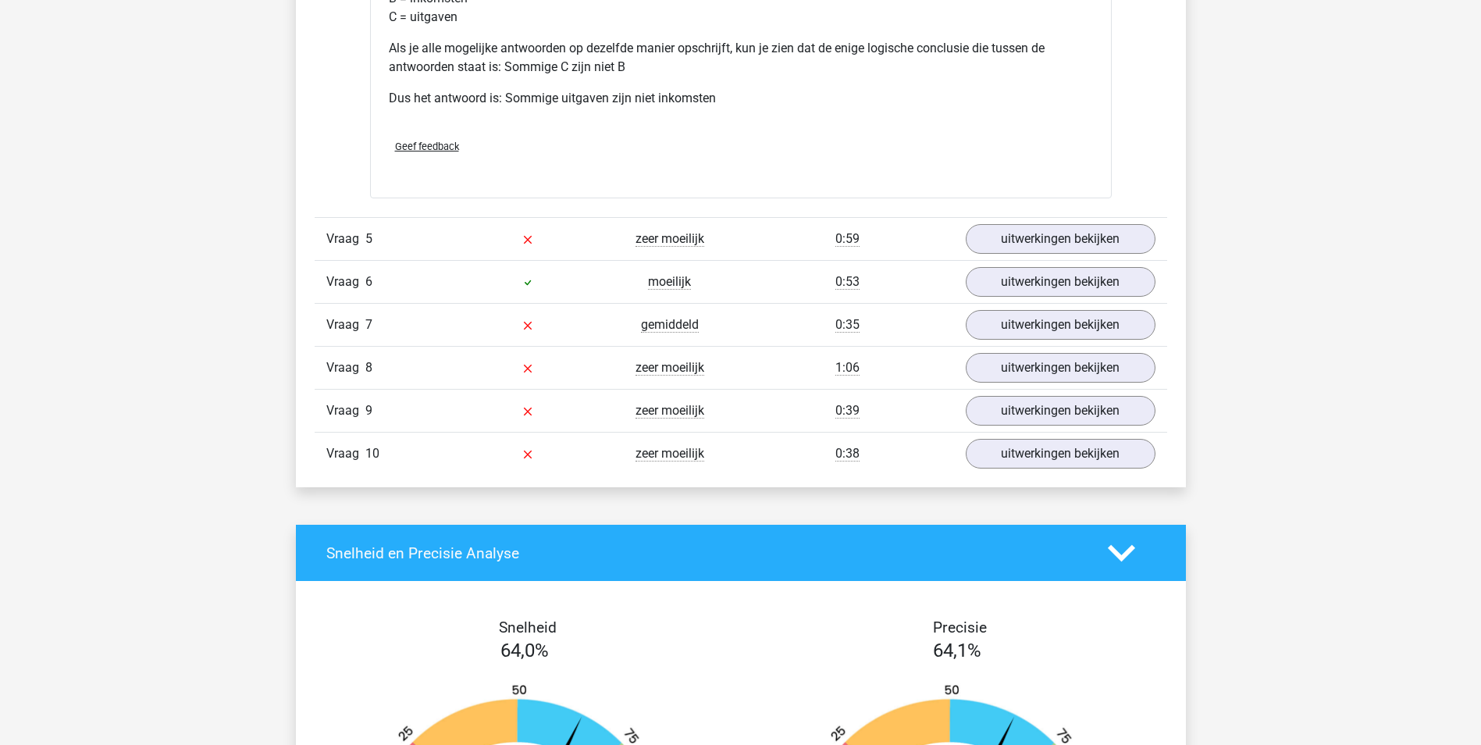
scroll to position [2733, 0]
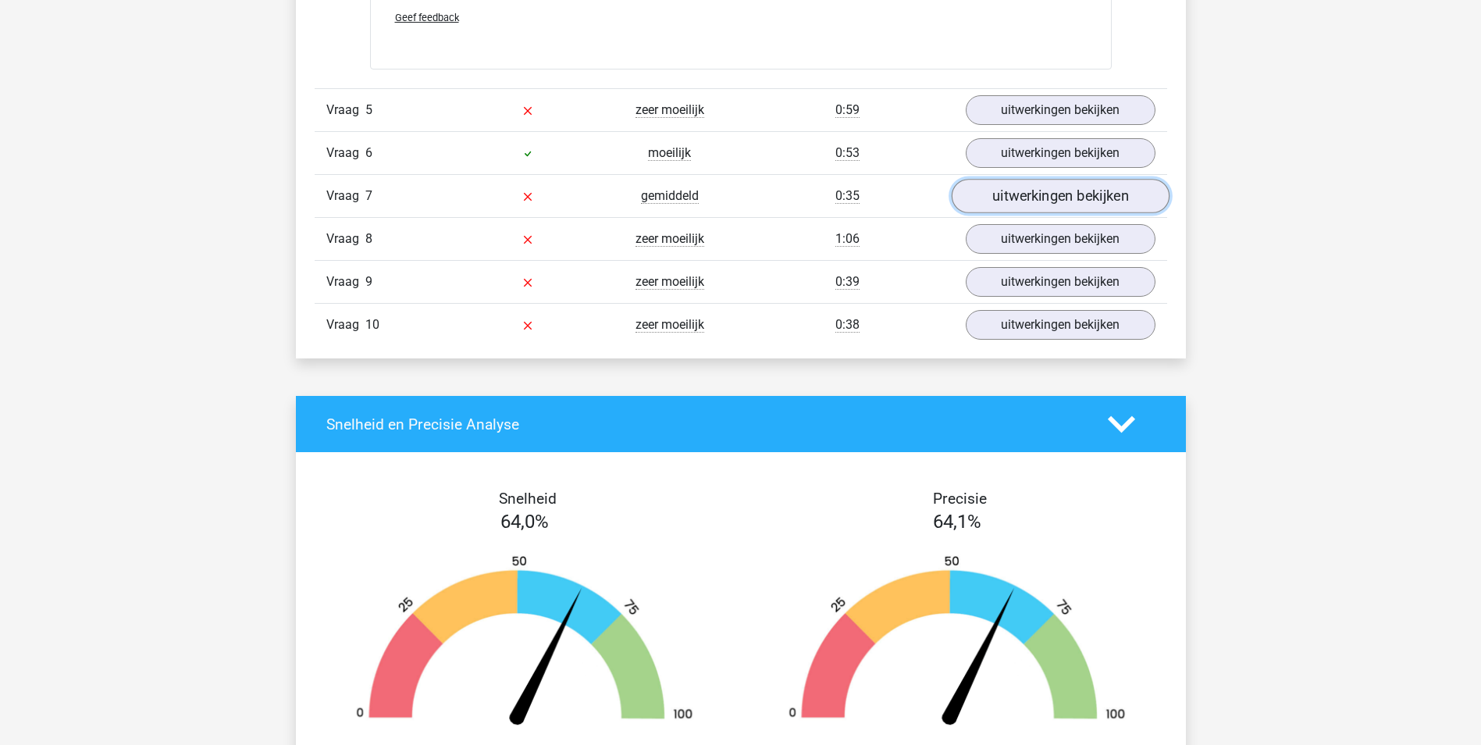
click at [1054, 194] on link "uitwerkingen bekijken" at bounding box center [1060, 196] width 218 height 34
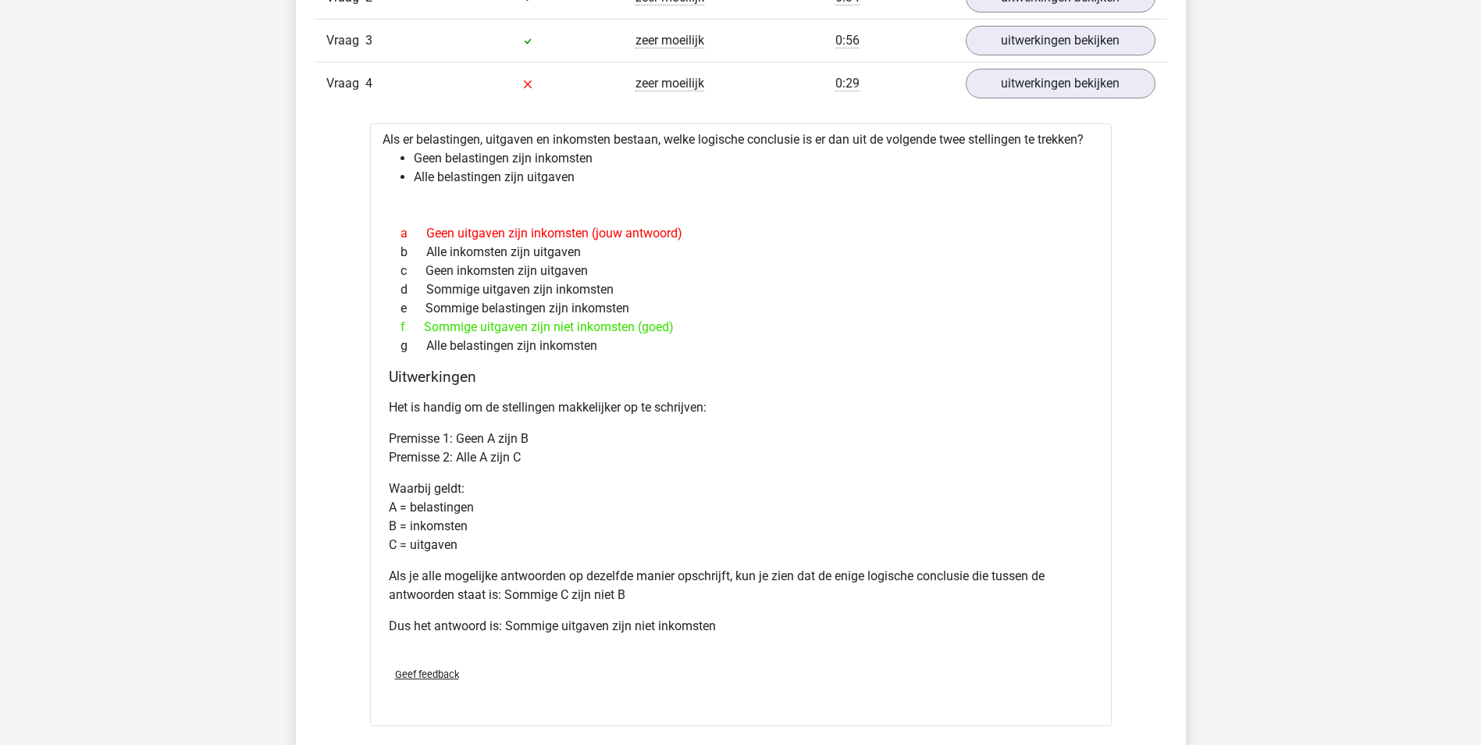
scroll to position [1952, 0]
